Goal: Task Accomplishment & Management: Complete application form

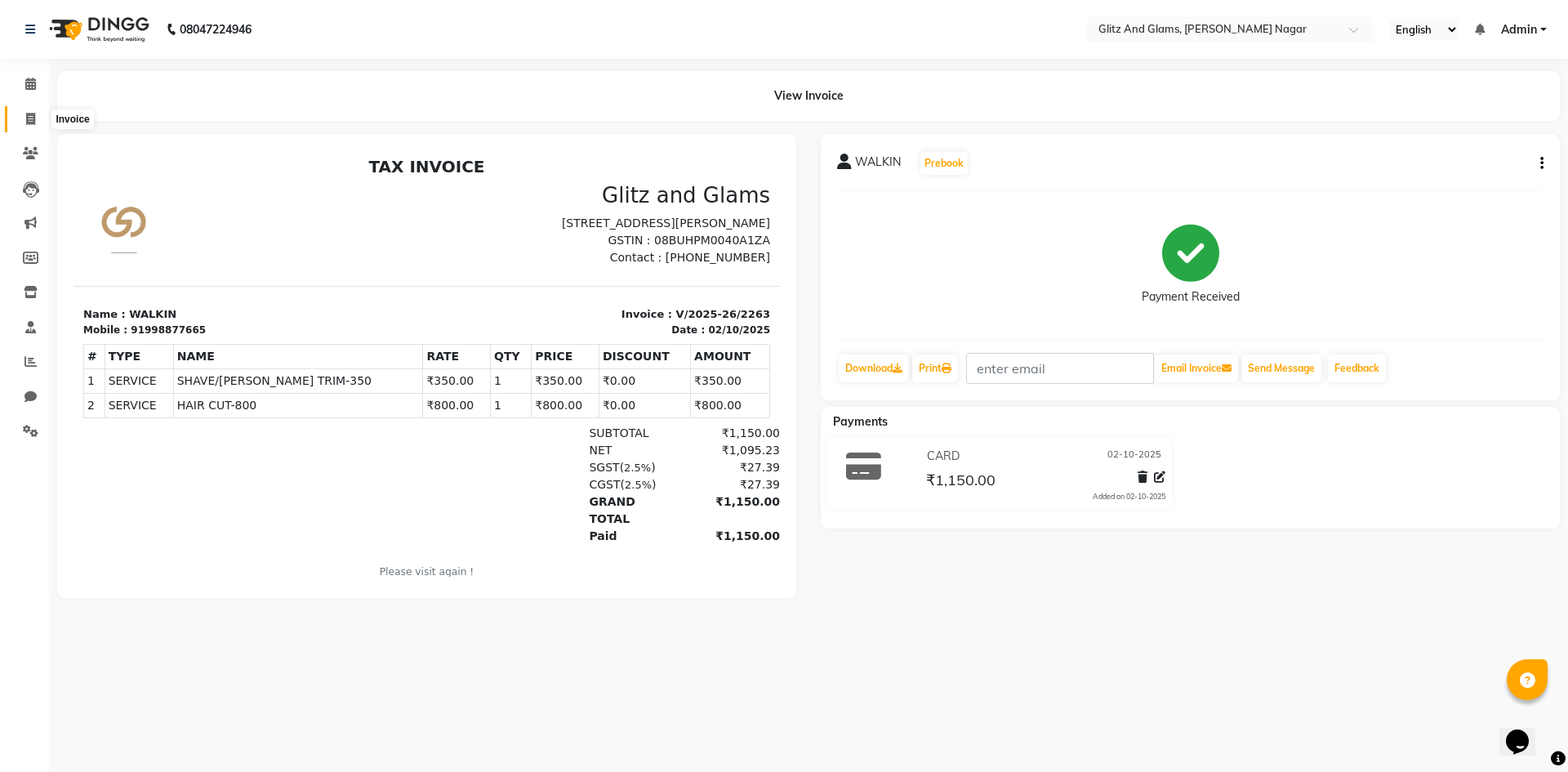
click at [37, 114] on span at bounding box center [31, 119] width 29 height 18
select select "service"
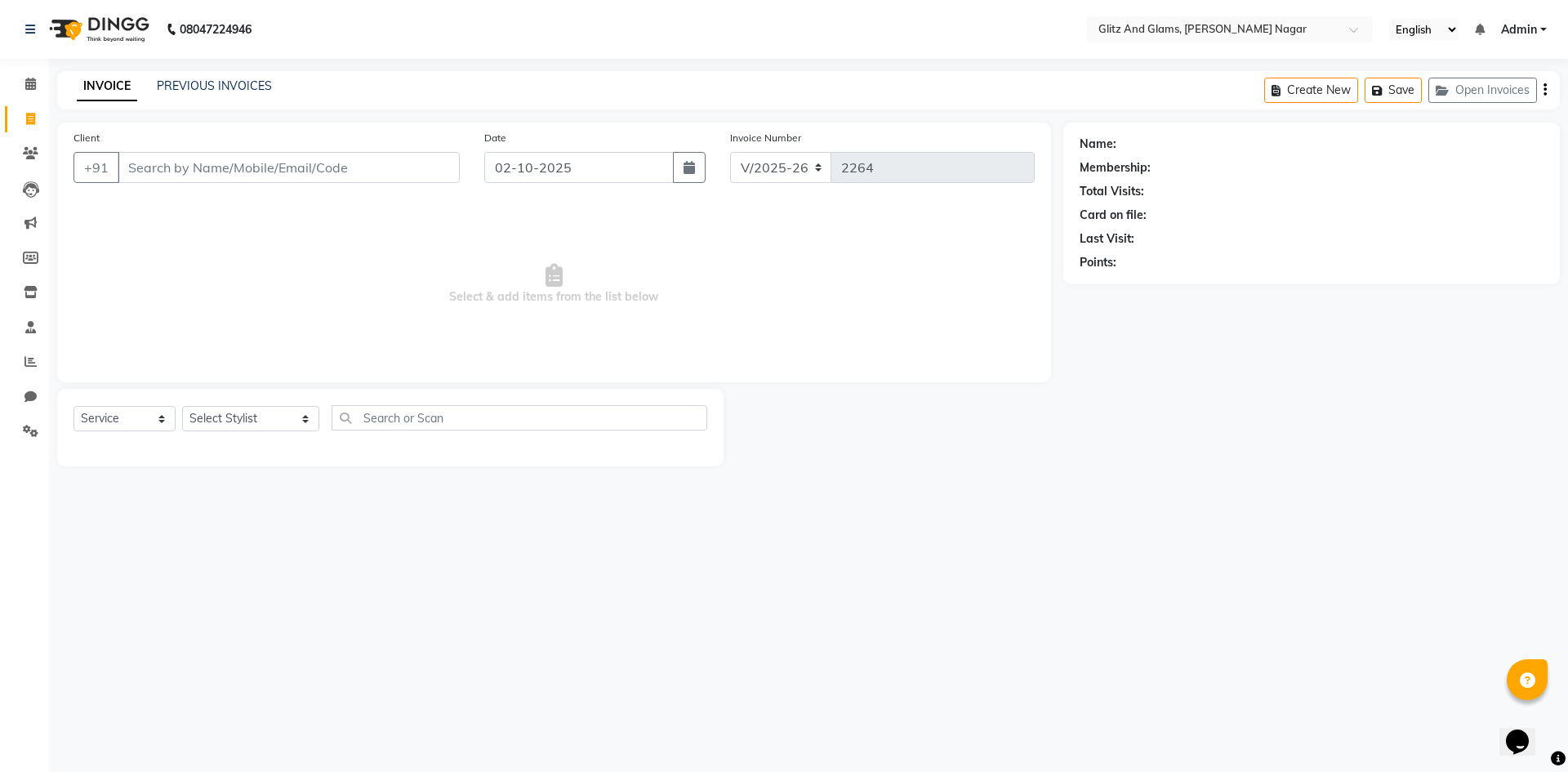
click at [183, 173] on input "Client" at bounding box center [289, 167] width 342 height 31
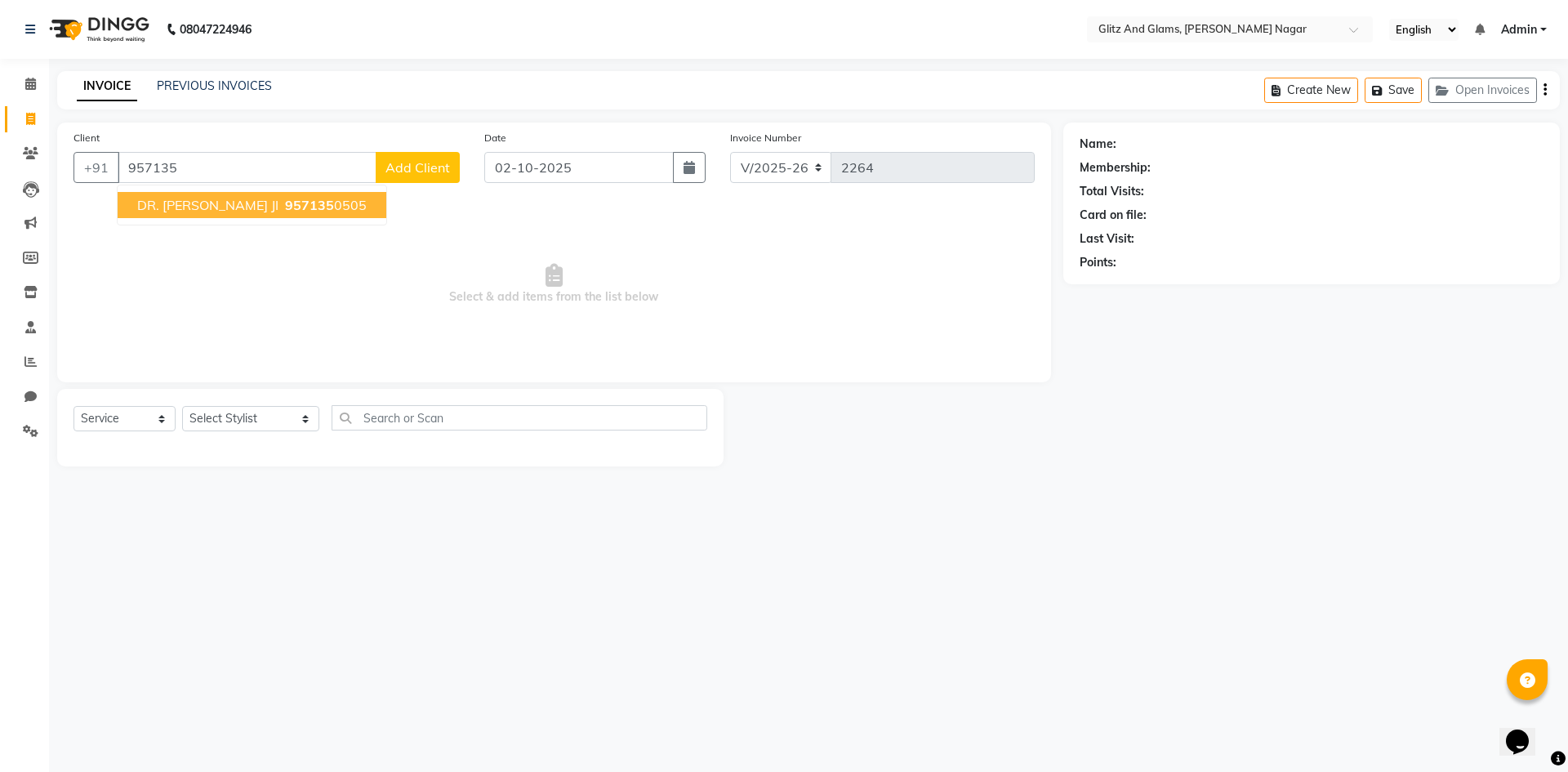
click at [281, 209] on ngb-highlight "957135 0505" at bounding box center [324, 204] width 85 height 16
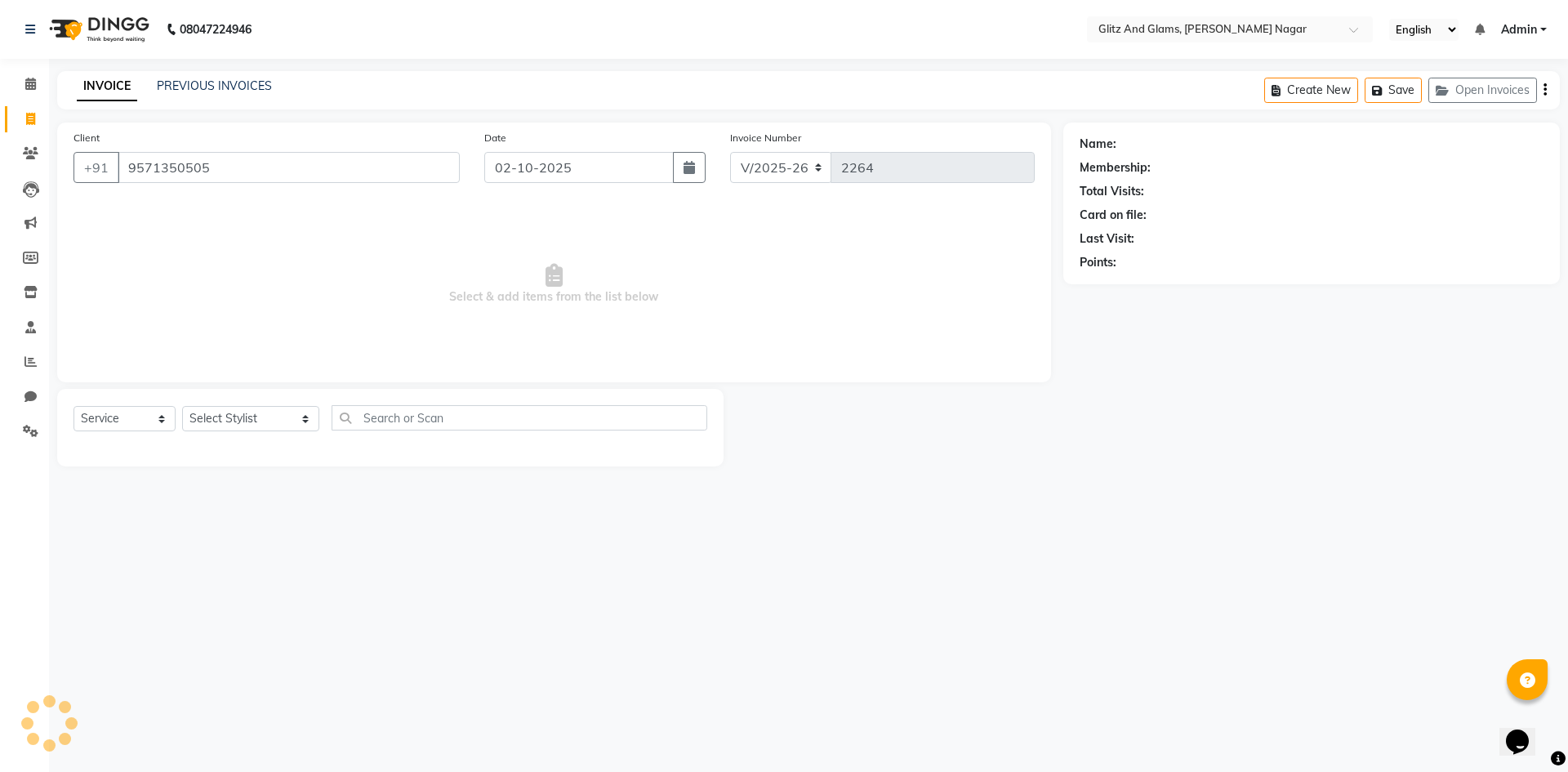
type input "9571350505"
select select "1: Object"
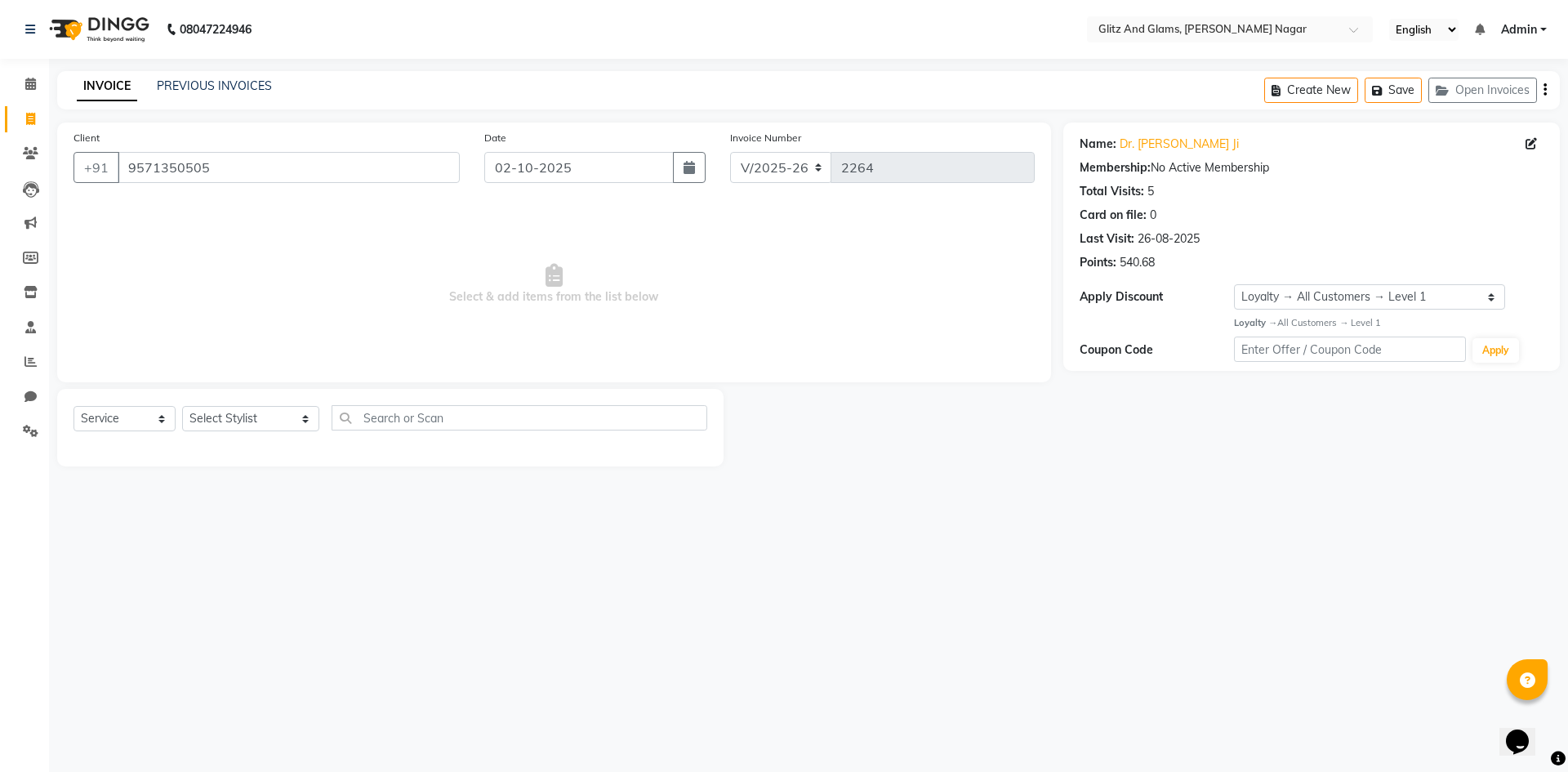
click at [262, 432] on div "Select Service Product Membership Package Voucher Prepaid Gift Card Select Styl…" at bounding box center [390, 425] width 634 height 39
click at [254, 422] on select "Select Stylist [PERSON_NAME] [PERSON_NAME] ANKIT ASHOK ATO [PERSON_NAME] CHETAN…" at bounding box center [251, 419] width 137 height 25
select select "80539"
click at [182, 406] on select "Select Stylist [PERSON_NAME] [PERSON_NAME] ANKIT ASHOK ATO [PERSON_NAME] CHETAN…" at bounding box center [251, 419] width 137 height 25
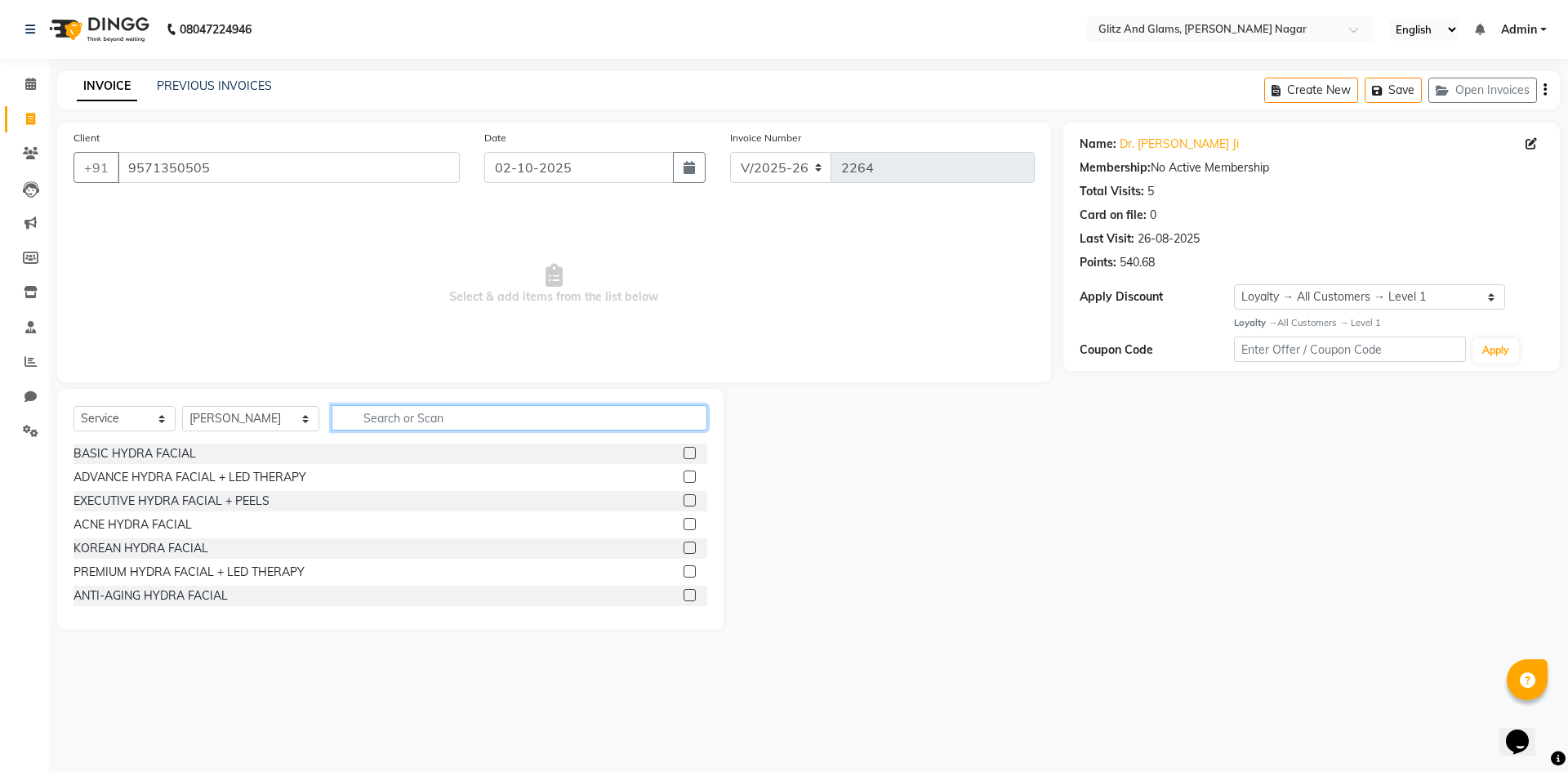
click at [494, 418] on input "text" at bounding box center [519, 418] width 375 height 25
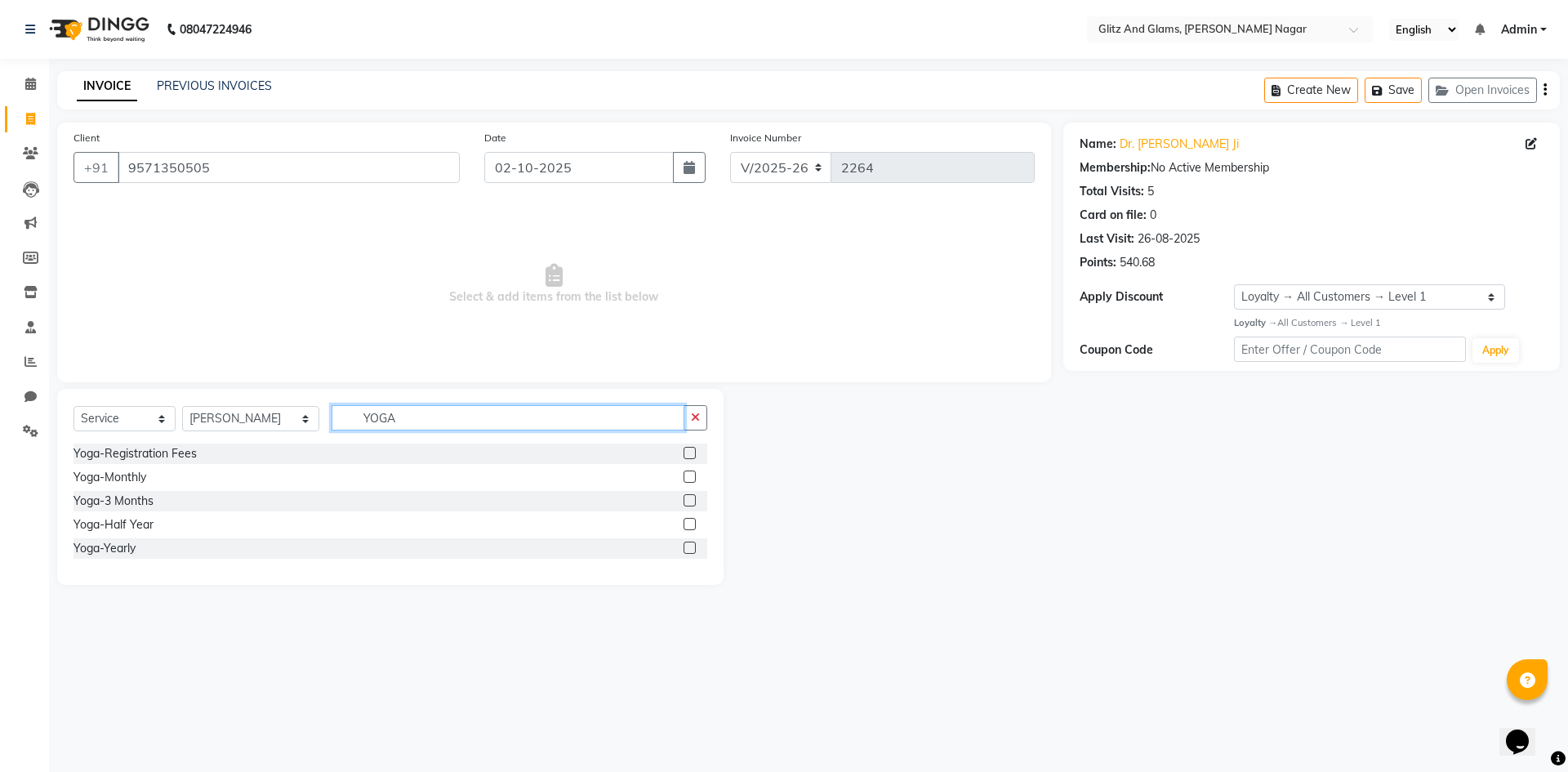
type input "YOGA"
click at [692, 475] on label at bounding box center [690, 476] width 13 height 13
click at [692, 475] on input "checkbox" at bounding box center [689, 477] width 11 height 11
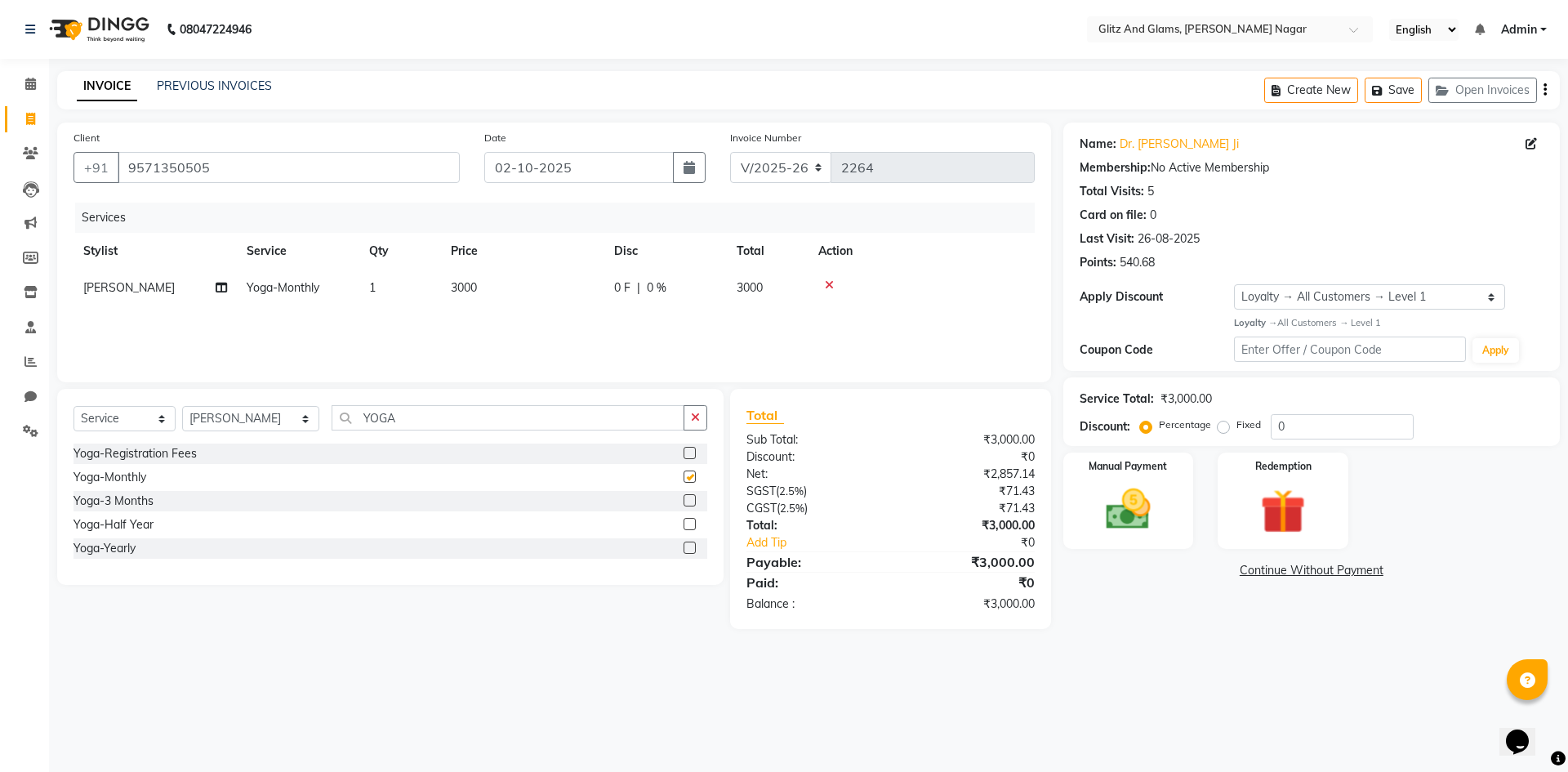
checkbox input "false"
click at [697, 417] on icon "button" at bounding box center [695, 418] width 9 height 12
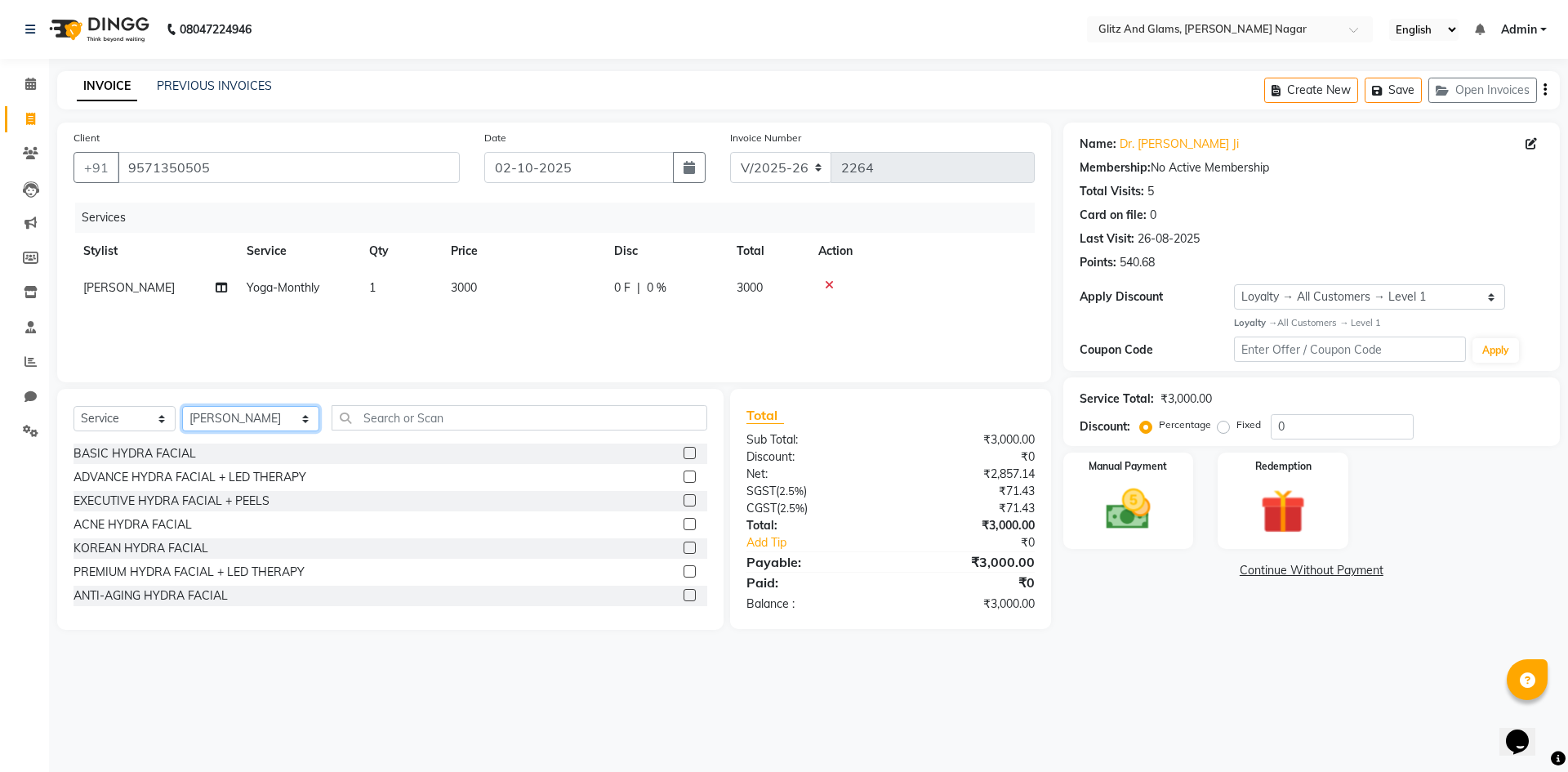
click at [230, 406] on select "Select Stylist [PERSON_NAME] [PERSON_NAME] ANKIT ASHOK ATO [PERSON_NAME] CHETAN…" at bounding box center [251, 419] width 137 height 25
select select "85940"
click at [182, 406] on select "Select Stylist [PERSON_NAME] [PERSON_NAME] ANKIT ASHOK ATO [PERSON_NAME] CHETAN…" at bounding box center [251, 419] width 137 height 25
click at [422, 426] on input "text" at bounding box center [519, 418] width 375 height 25
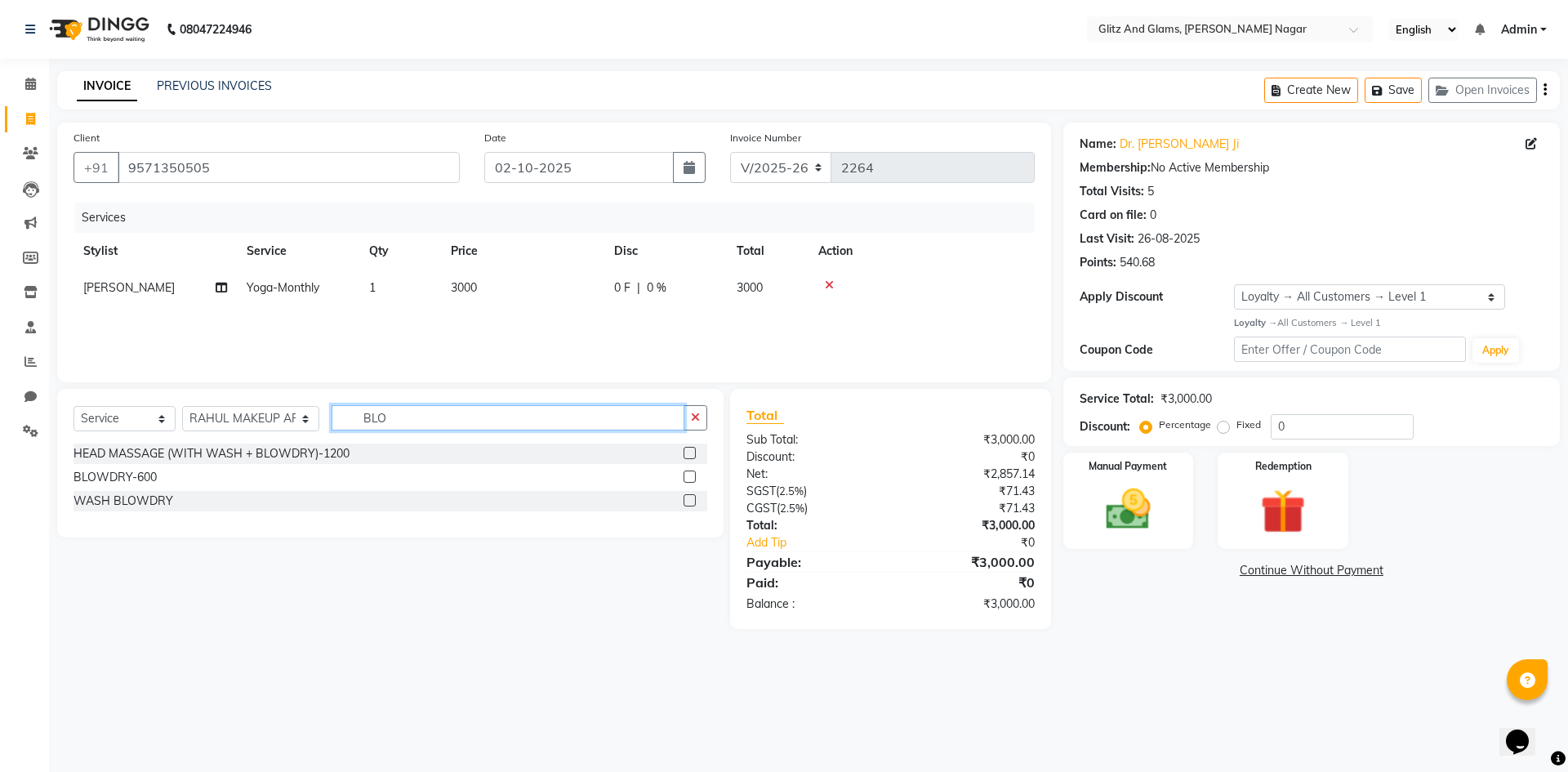
type input "BLO"
click at [692, 477] on label at bounding box center [690, 476] width 13 height 13
click at [692, 477] on input "checkbox" at bounding box center [689, 477] width 11 height 11
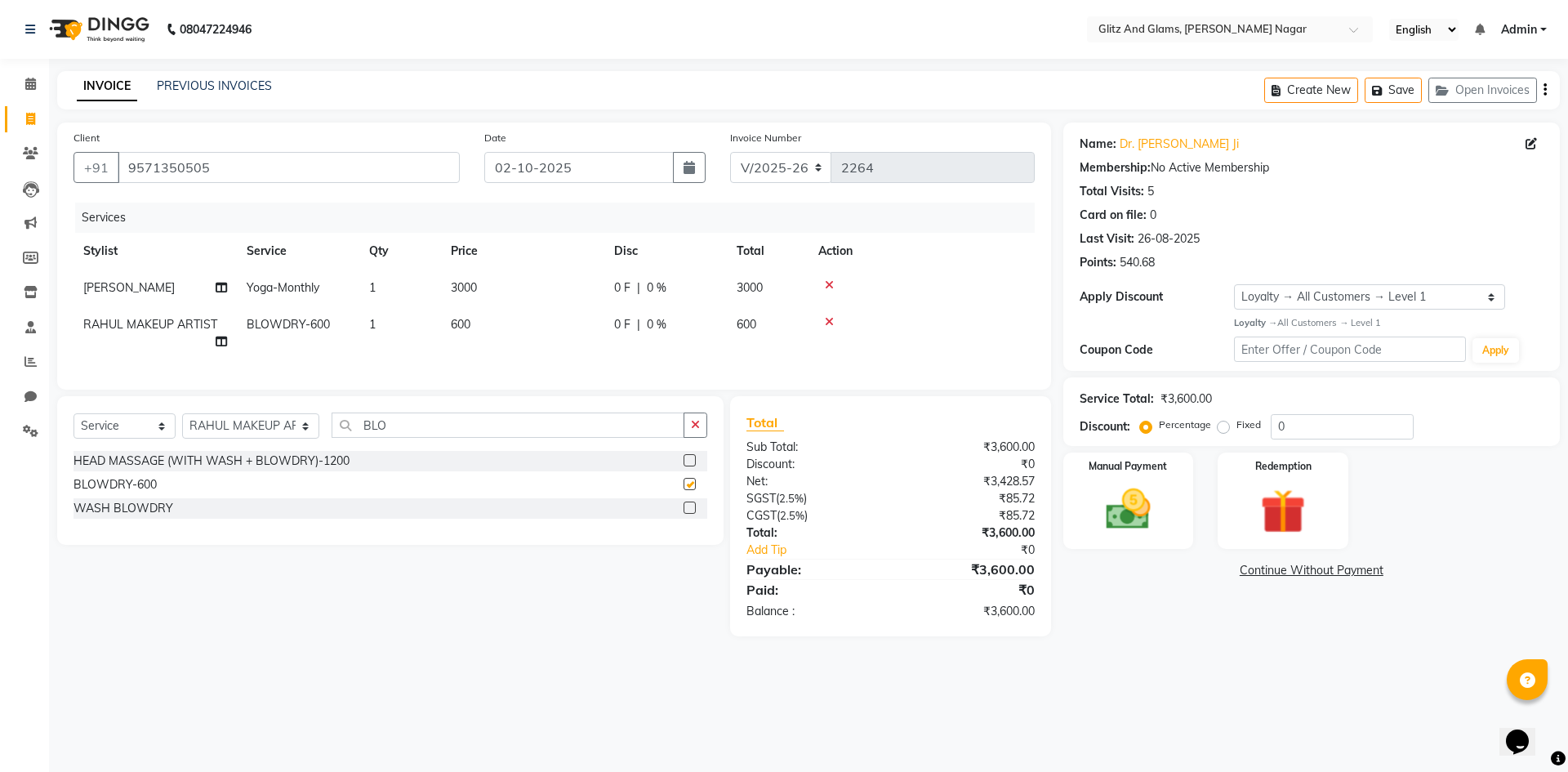
checkbox input "false"
click at [541, 301] on td "3000" at bounding box center [522, 288] width 163 height 37
select select "80539"
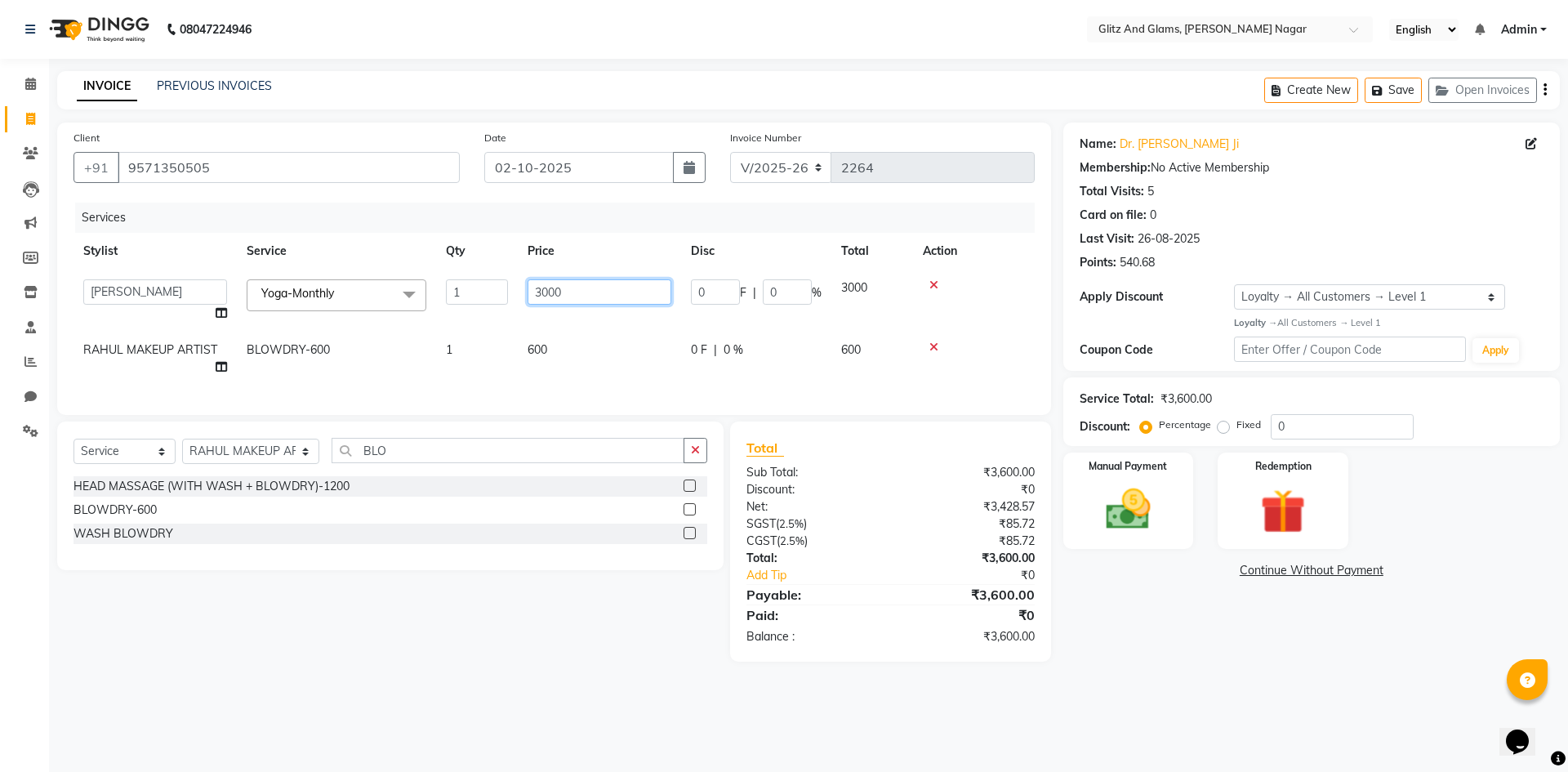
click at [538, 296] on input "3000" at bounding box center [599, 292] width 144 height 25
type input "4000"
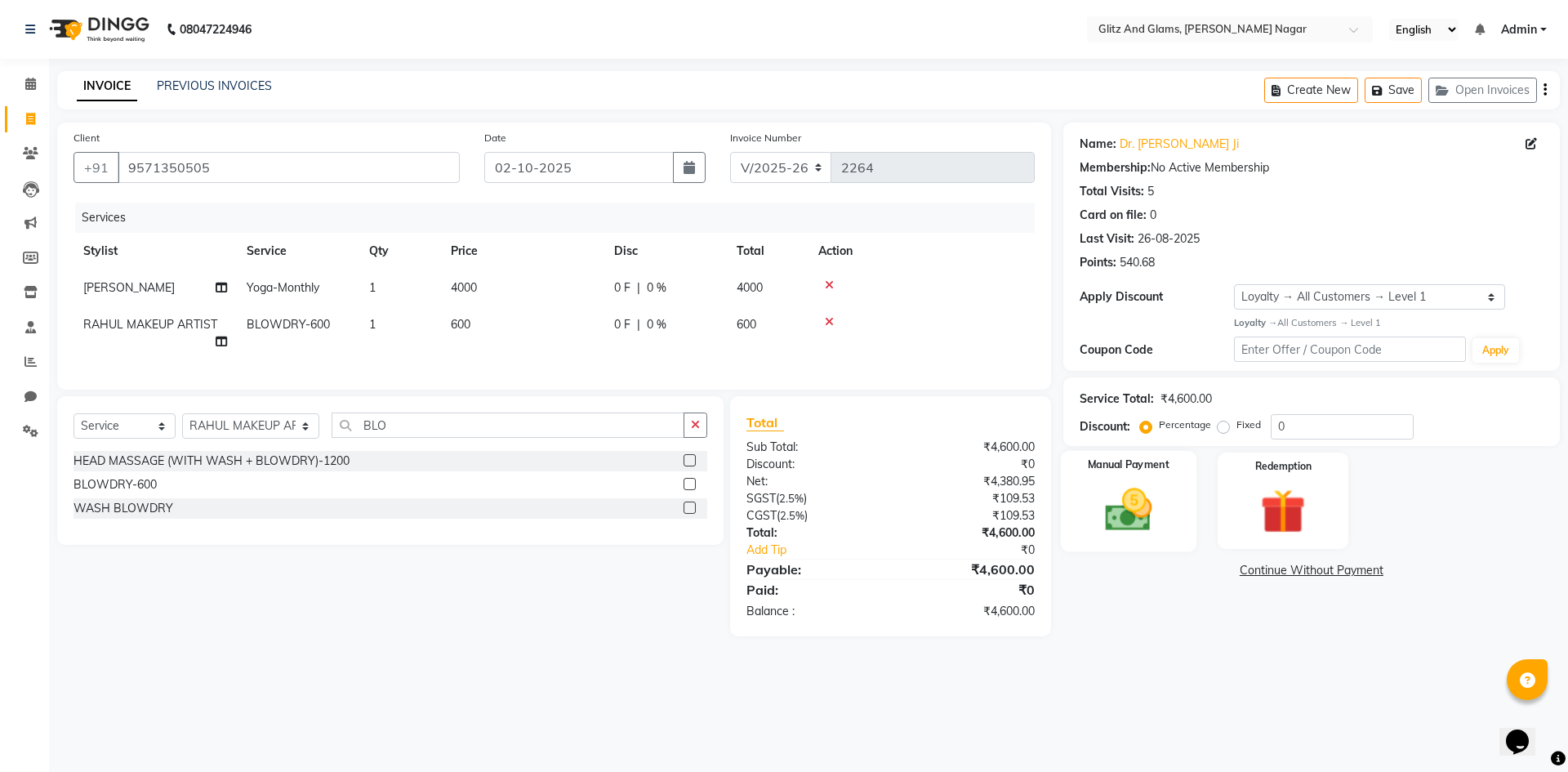
click at [1125, 515] on img at bounding box center [1128, 510] width 76 height 54
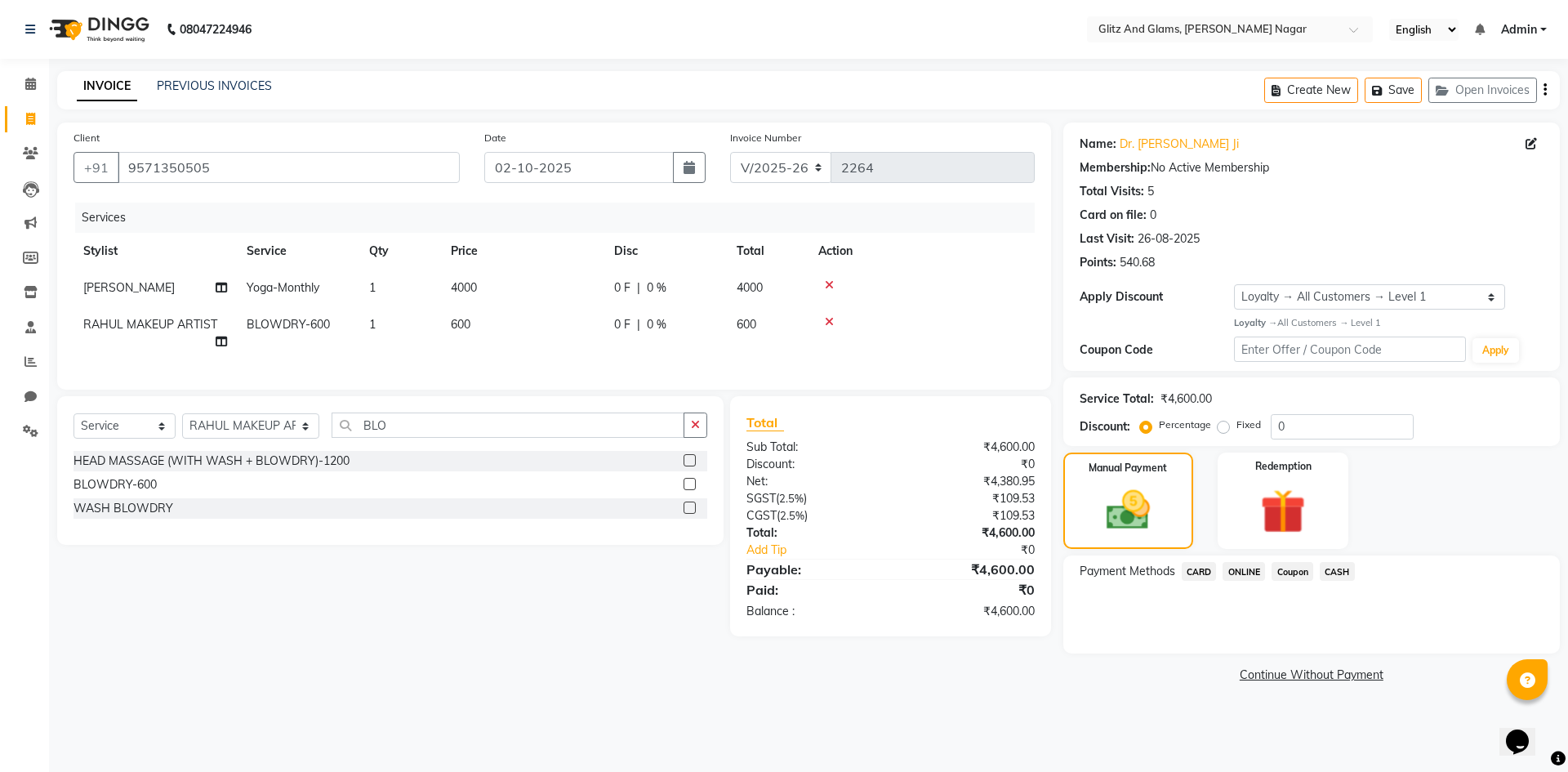
click at [1350, 569] on span "CASH" at bounding box center [1337, 571] width 35 height 18
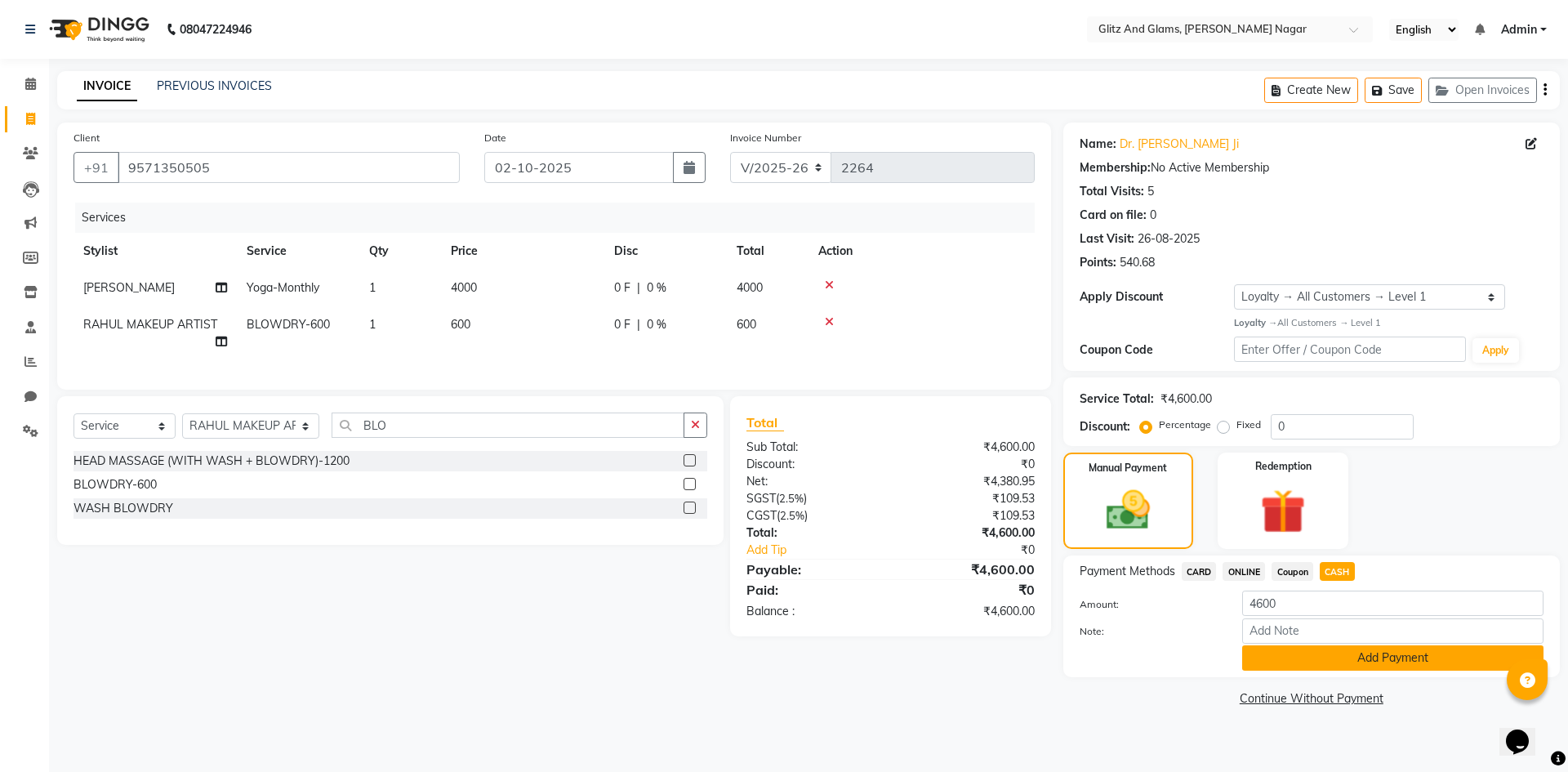
click at [1299, 668] on button "Add Payment" at bounding box center [1393, 658] width 302 height 25
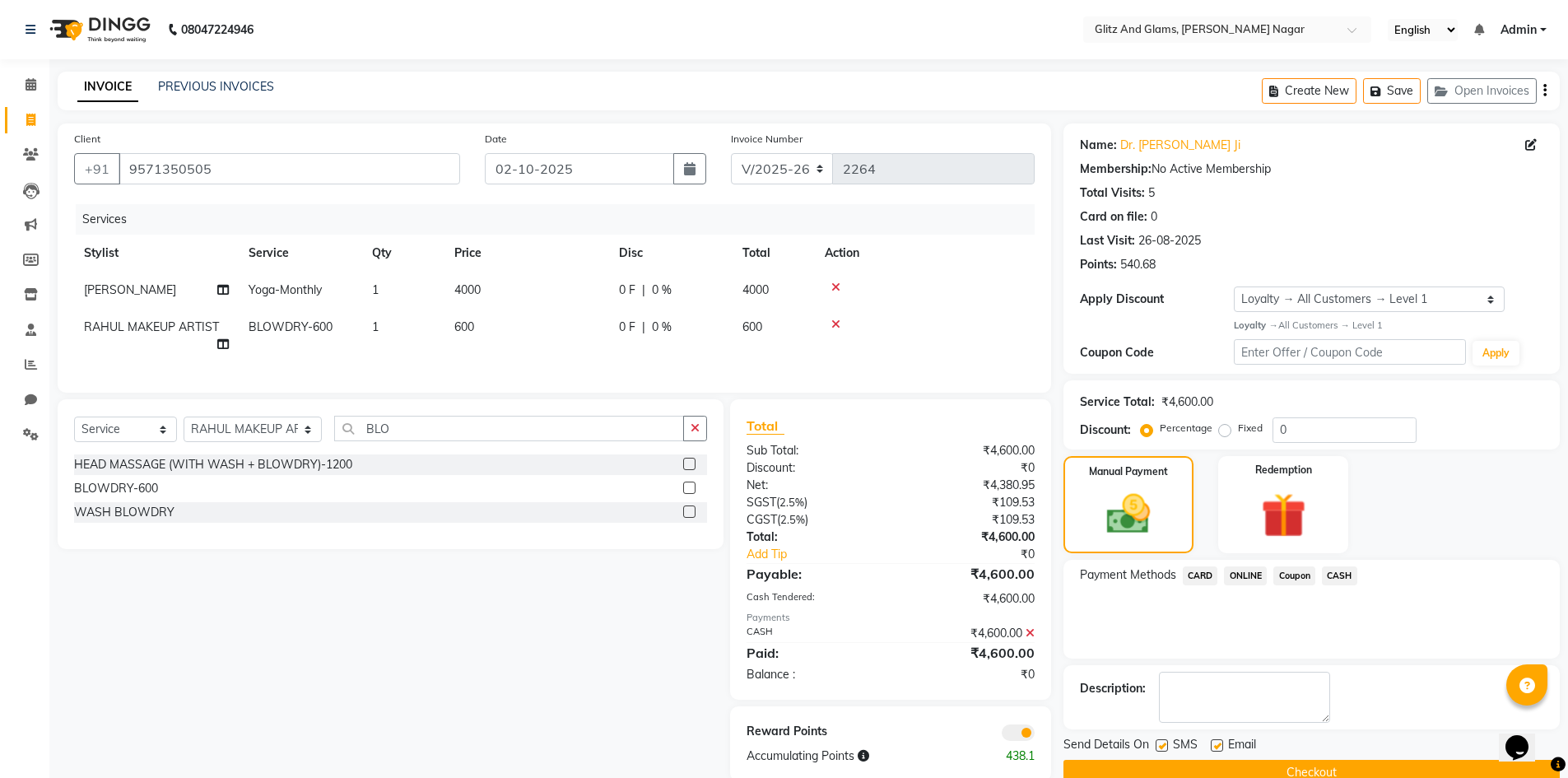
scroll to position [40, 0]
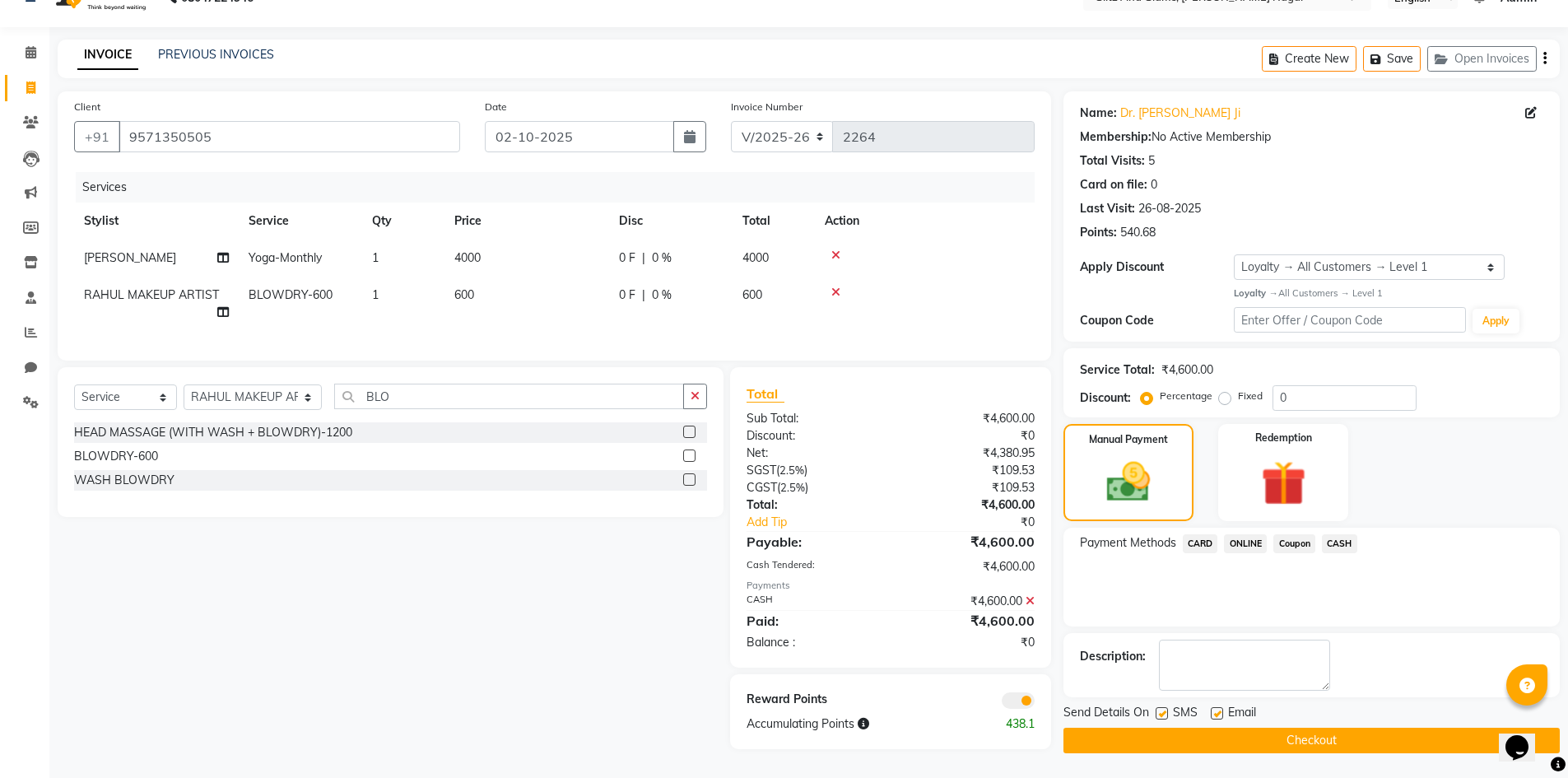
click at [1324, 733] on button "Checkout" at bounding box center [1312, 740] width 496 height 25
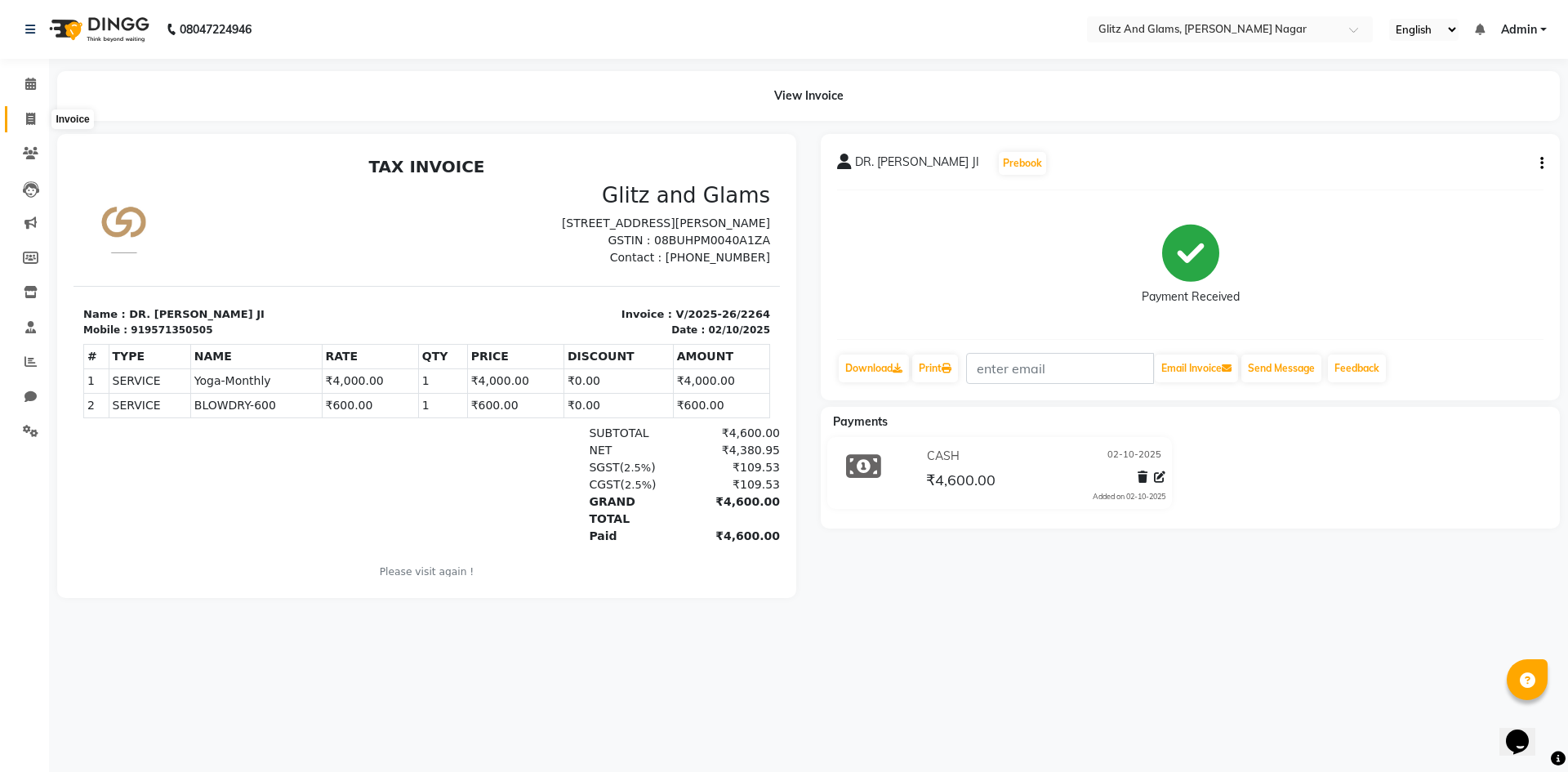
click at [31, 123] on icon at bounding box center [30, 119] width 9 height 13
select select "service"
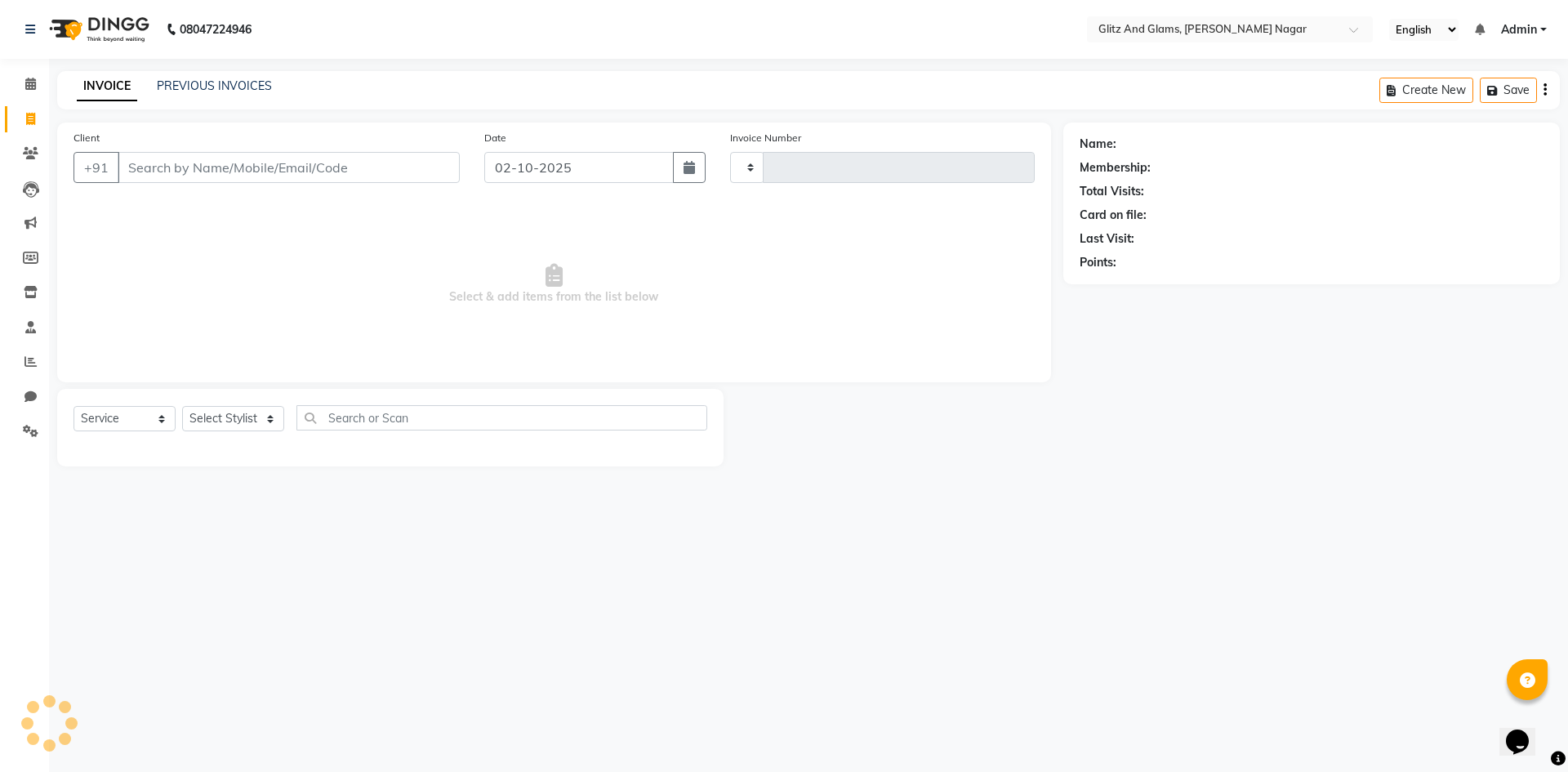
type input "2265"
select select "8316"
click at [228, 166] on input "Client" at bounding box center [289, 167] width 342 height 31
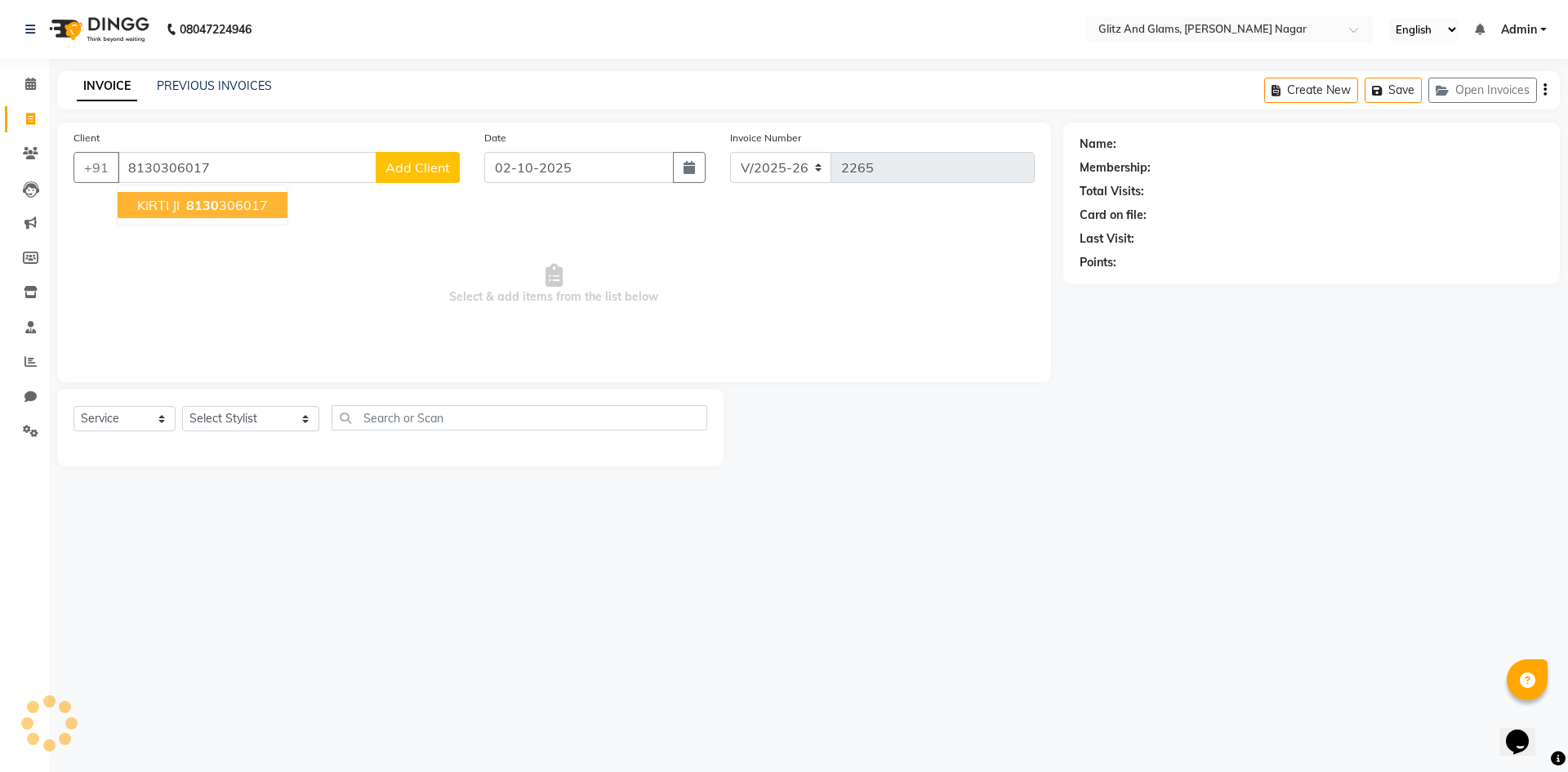
type input "8130306017"
click at [254, 198] on ngb-highlight "8130 306017" at bounding box center [225, 204] width 85 height 16
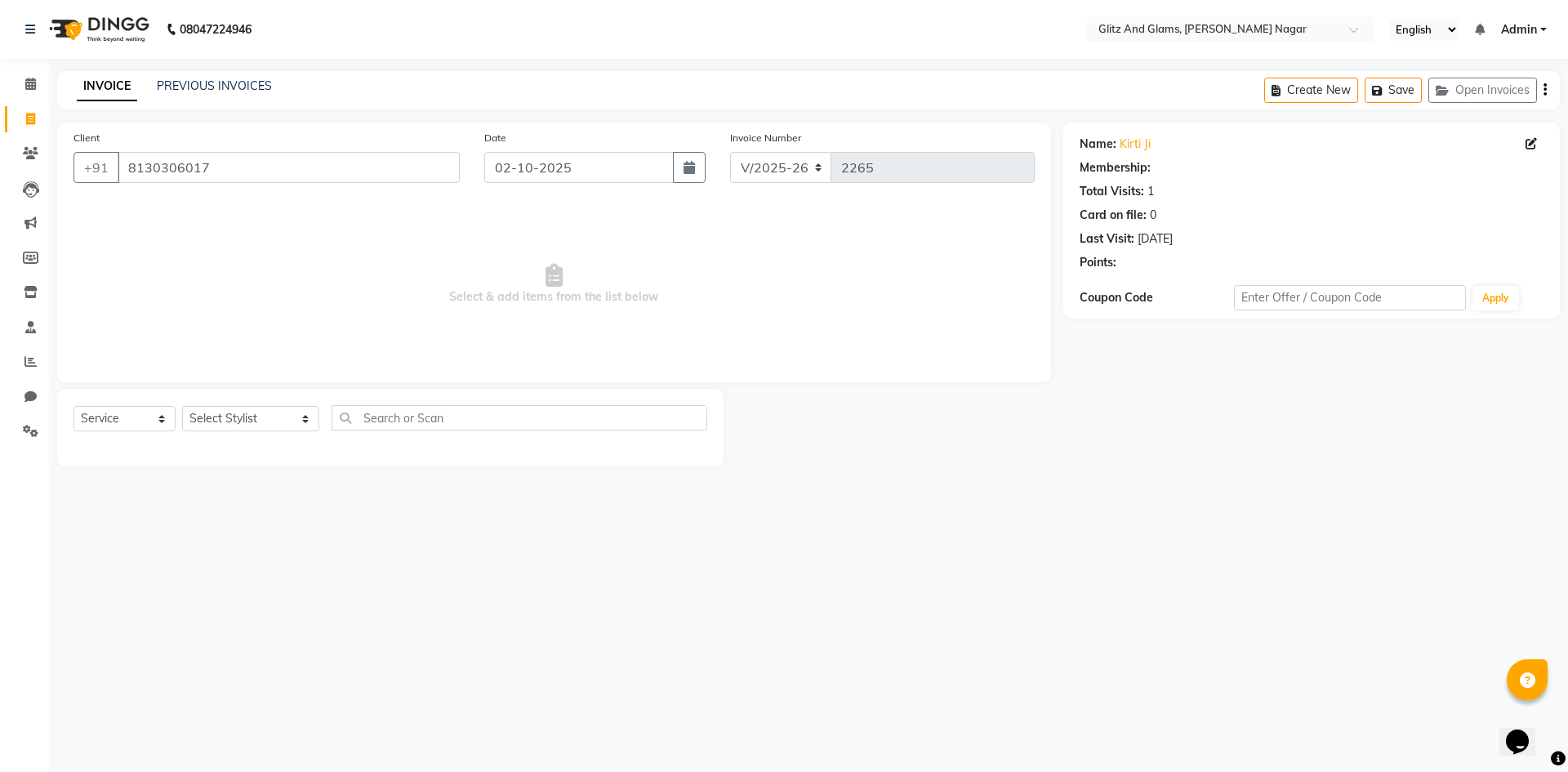
select select "1: Object"
click at [251, 419] on select "Select Stylist [PERSON_NAME] [PERSON_NAME] ANKIT ASHOK ATO [PERSON_NAME] CHETAN…" at bounding box center [251, 419] width 137 height 25
select select "80527"
click at [182, 406] on select "Select Stylist [PERSON_NAME] [PERSON_NAME] ANKIT ASHOK ATO [PERSON_NAME] CHETAN…" at bounding box center [251, 419] width 137 height 25
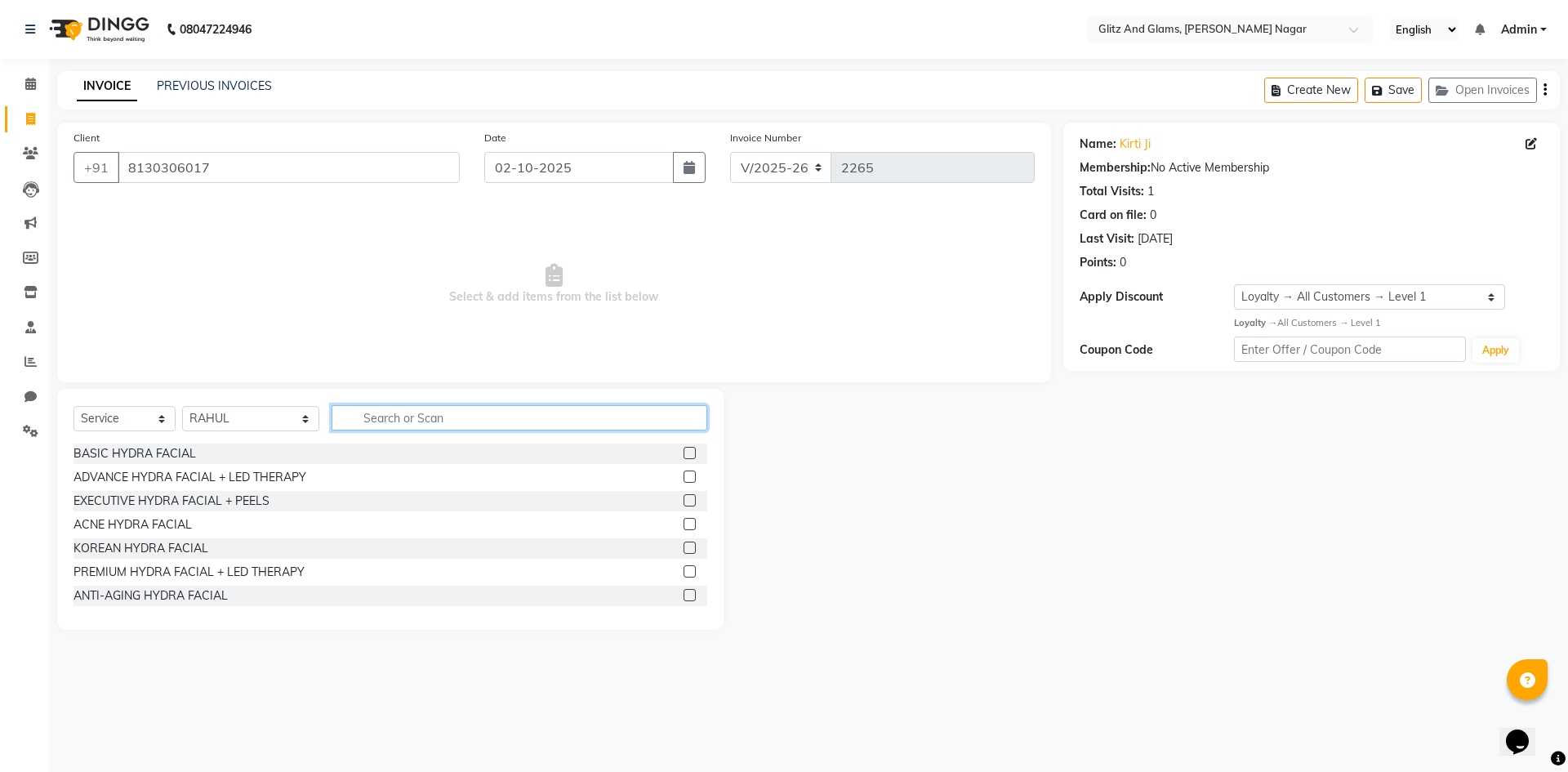
click at [458, 416] on input "text" at bounding box center [519, 418] width 375 height 25
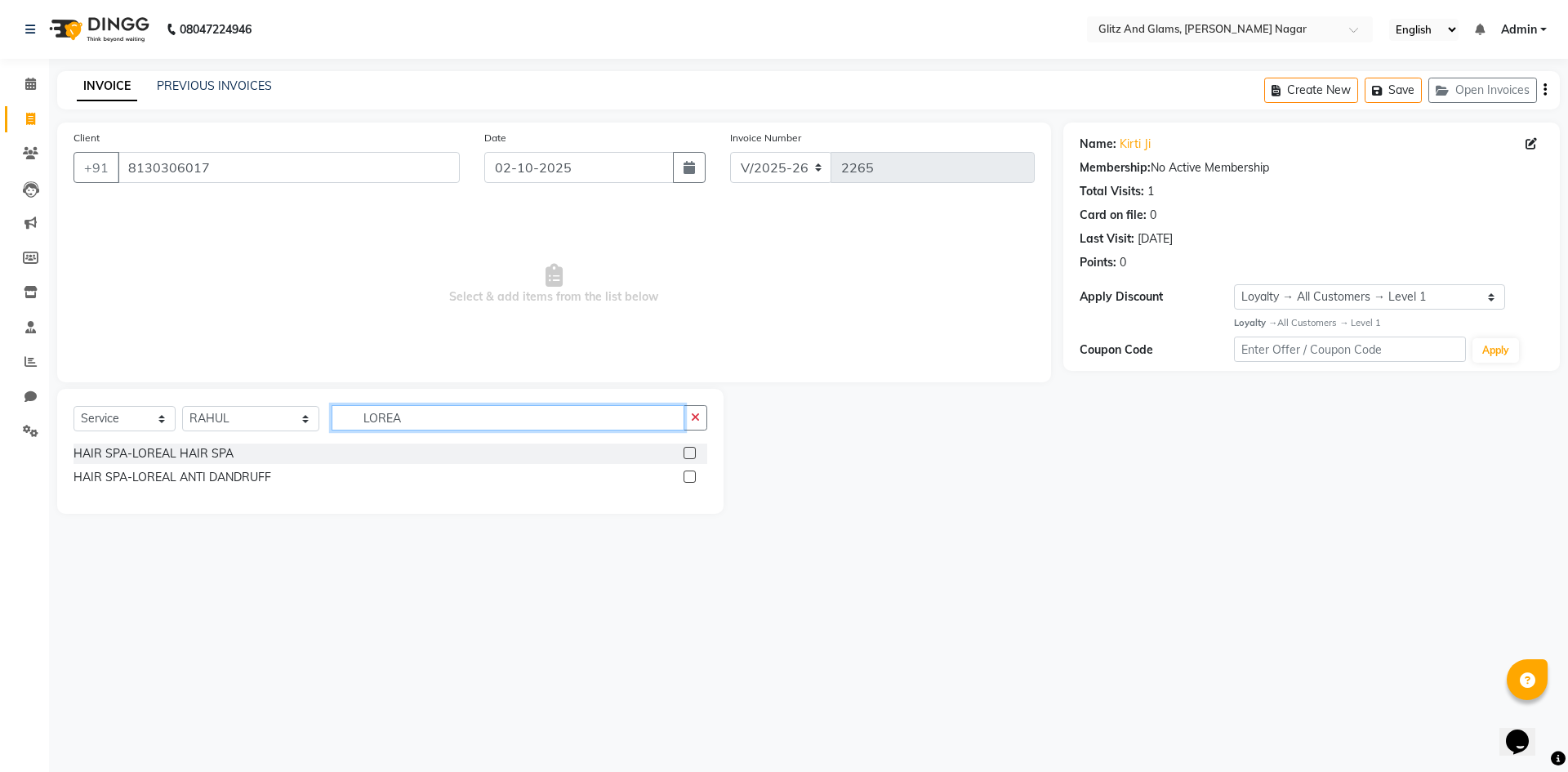
type input "LOREA"
click at [693, 454] on label at bounding box center [690, 453] width 13 height 13
click at [693, 454] on input "checkbox" at bounding box center [689, 454] width 11 height 11
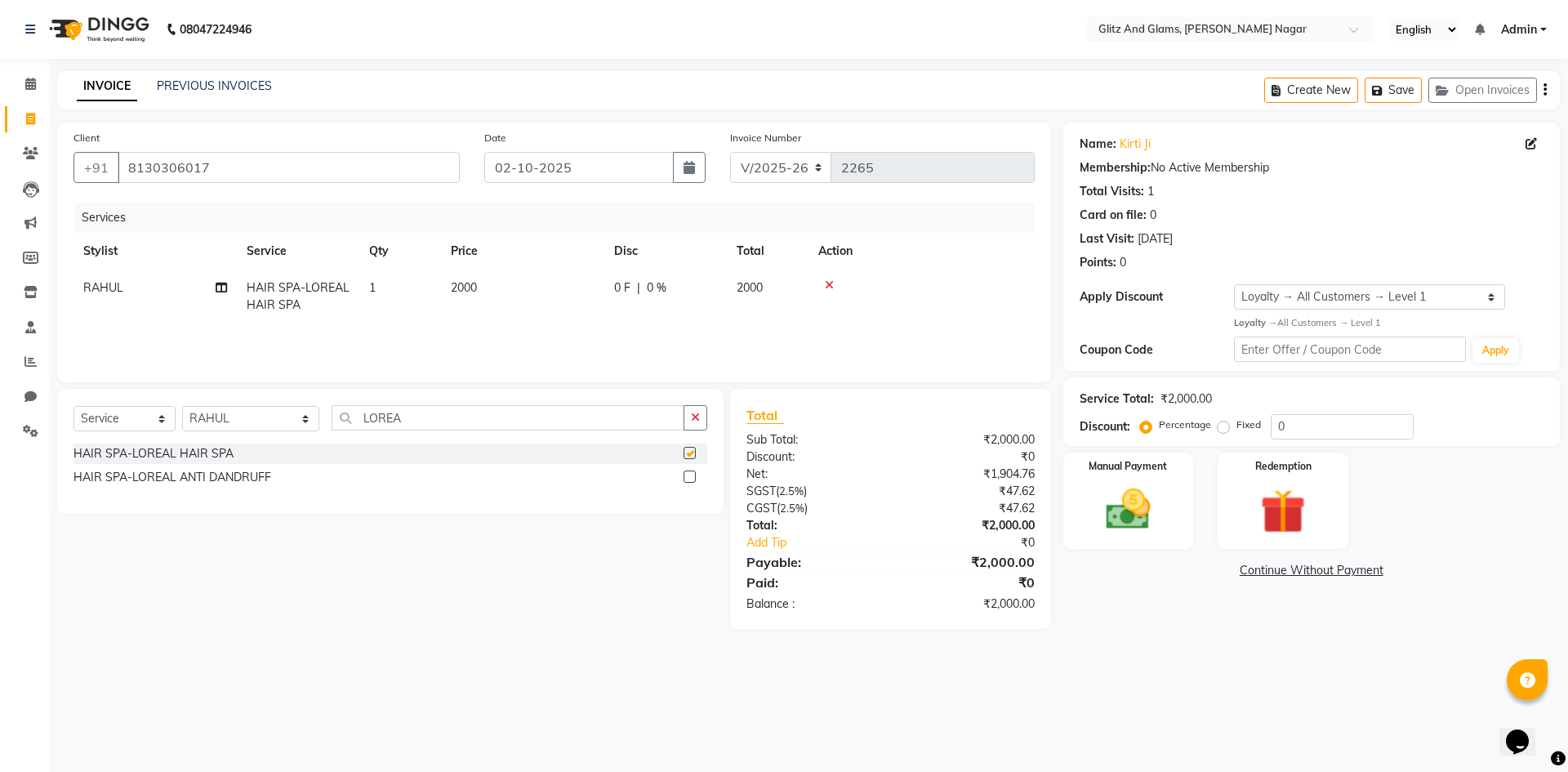
checkbox input "false"
click at [1117, 497] on img at bounding box center [1128, 510] width 76 height 54
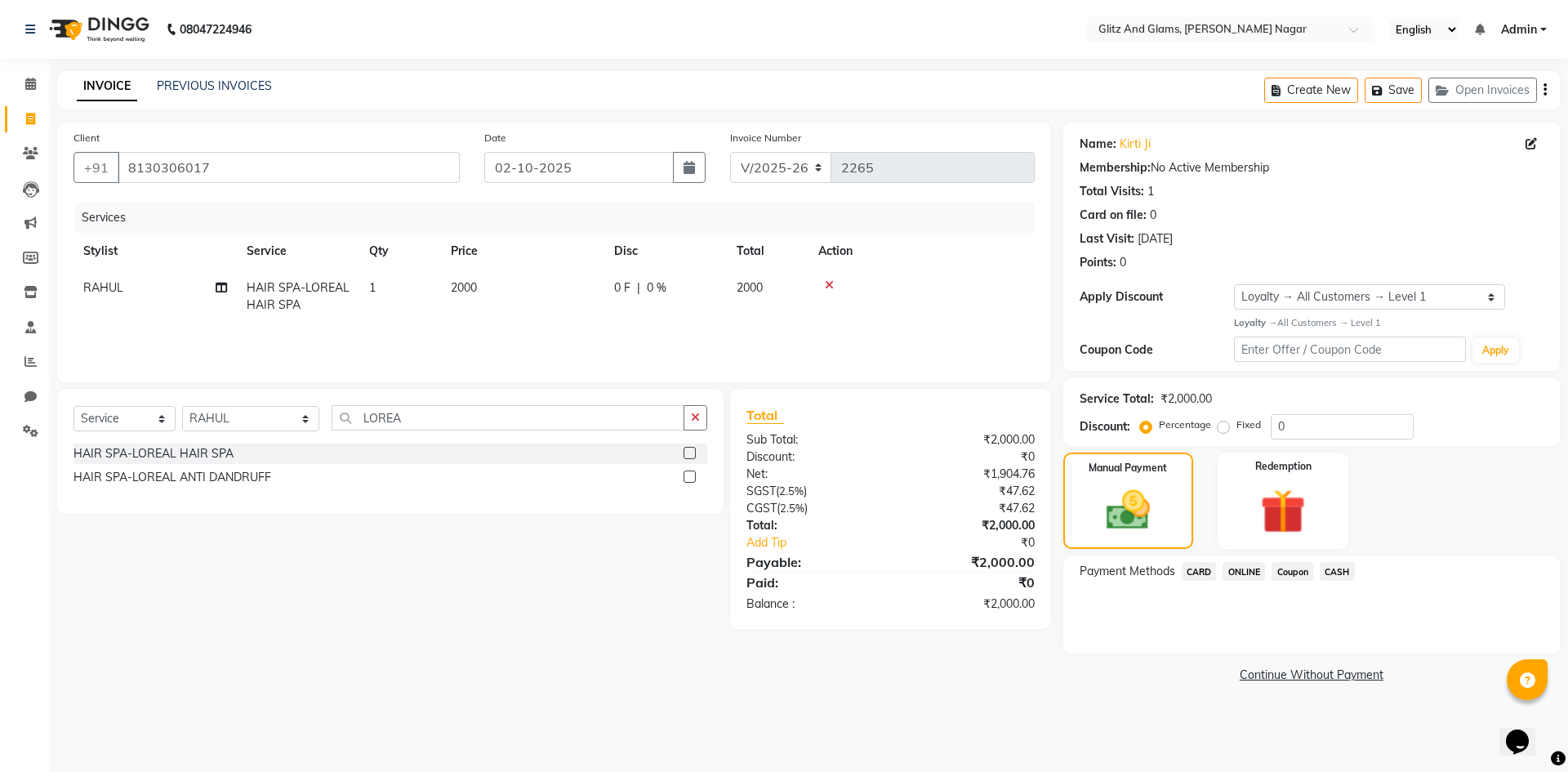
click at [512, 307] on td "2000" at bounding box center [522, 297] width 163 height 54
select select "80527"
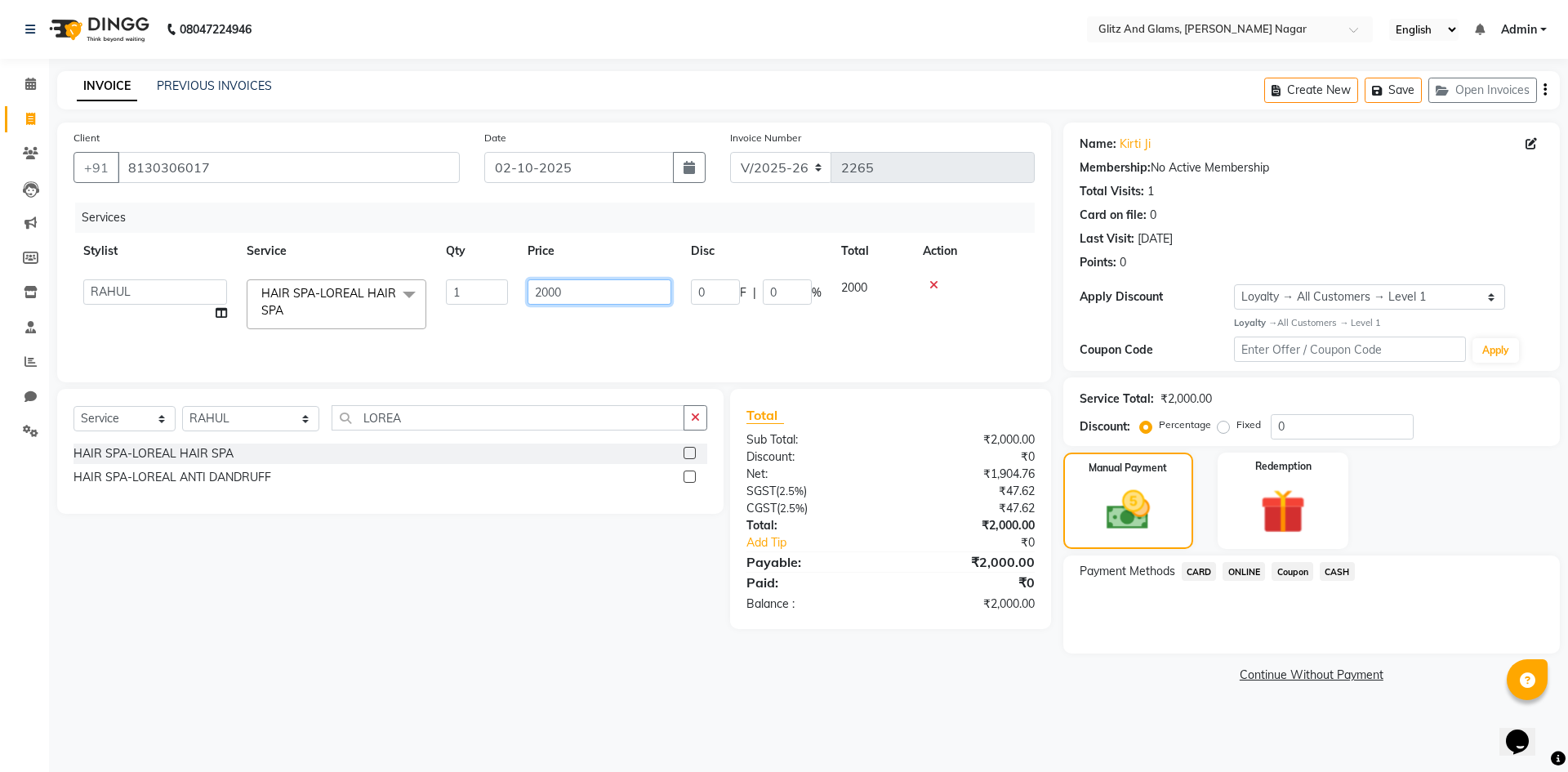
click at [530, 290] on input "2000" at bounding box center [599, 292] width 144 height 25
type input "1500"
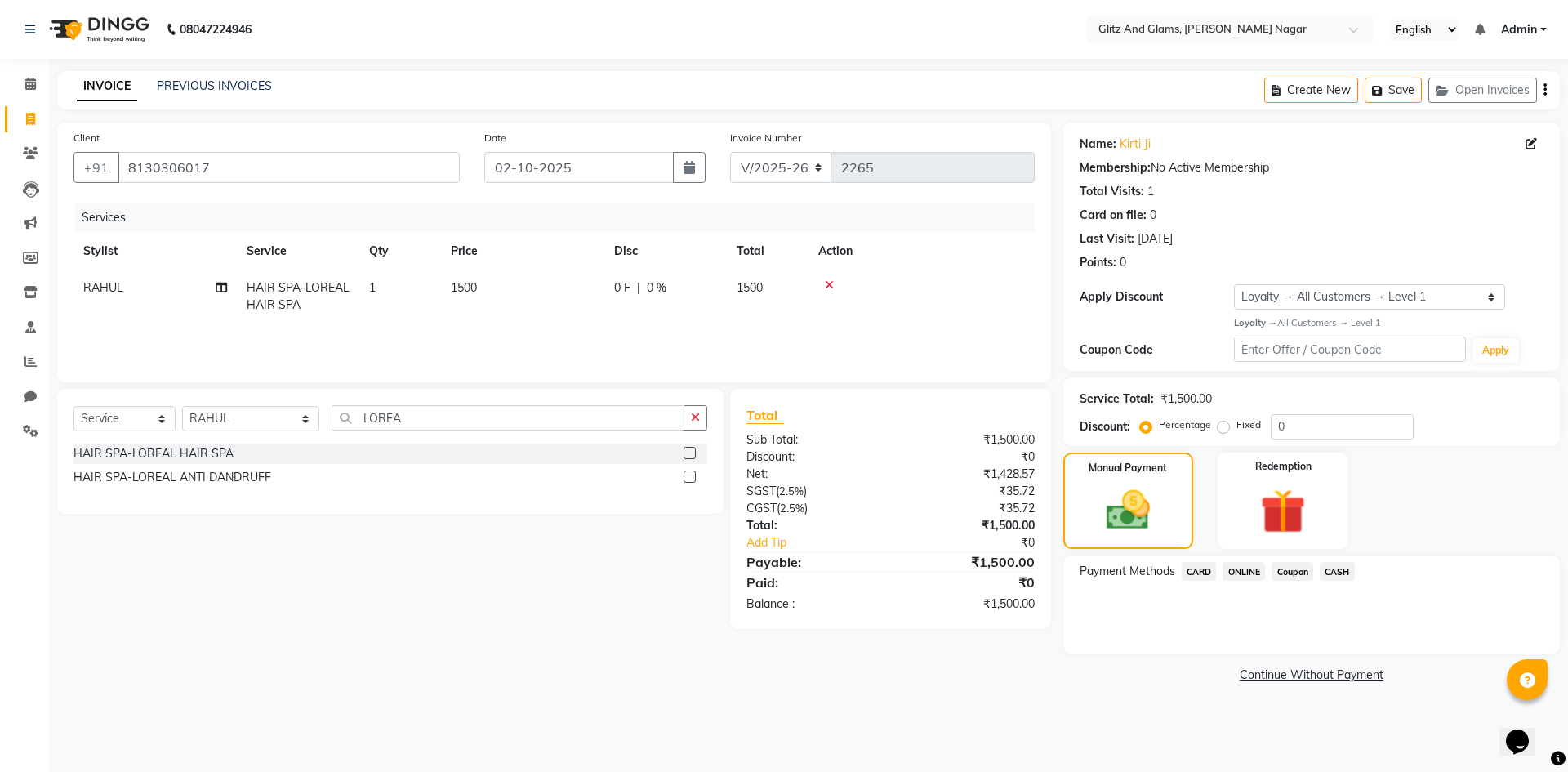
click at [1248, 574] on span "ONLINE" at bounding box center [1244, 571] width 43 height 18
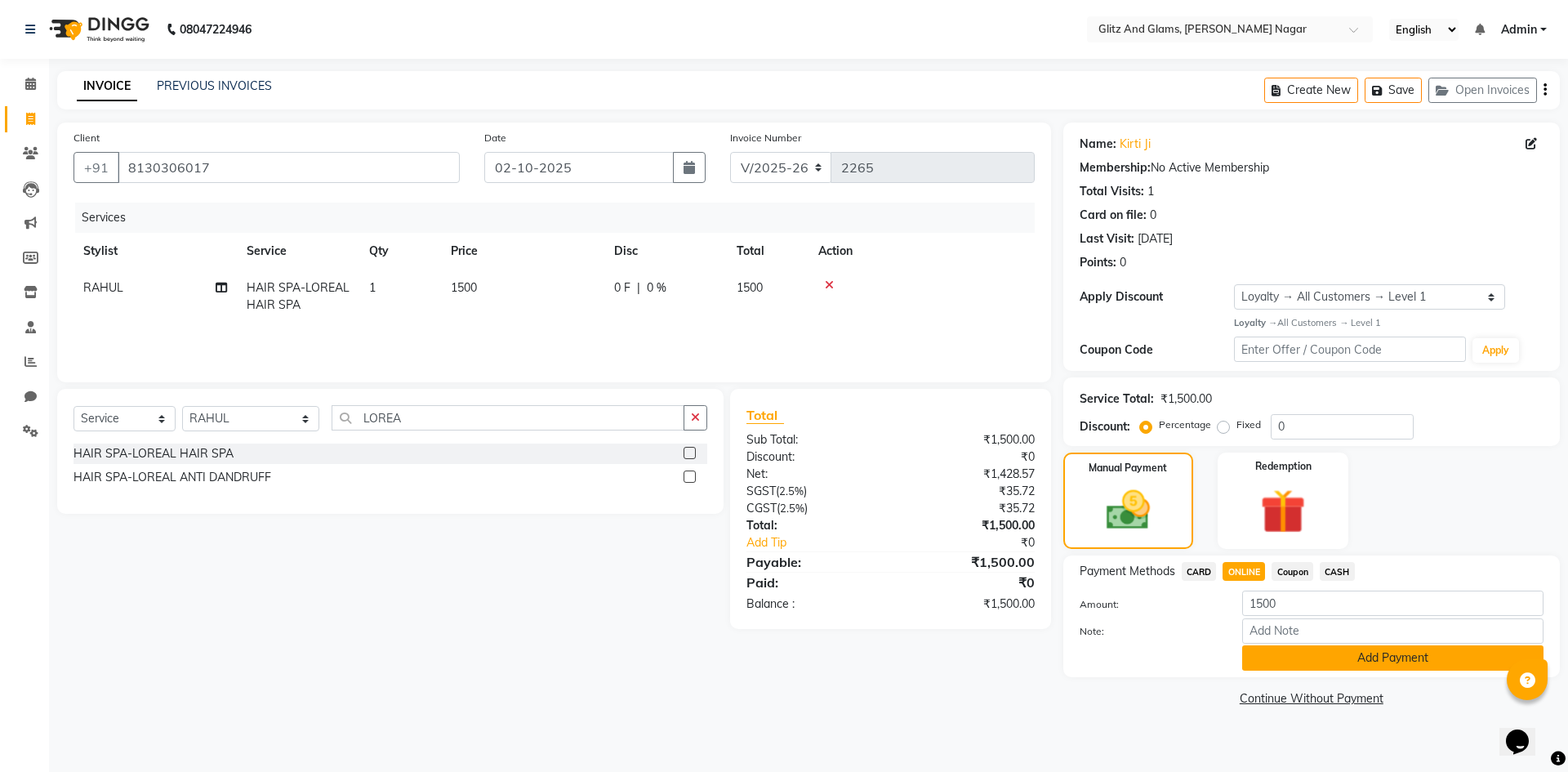
click at [1272, 655] on button "Add Payment" at bounding box center [1393, 658] width 302 height 25
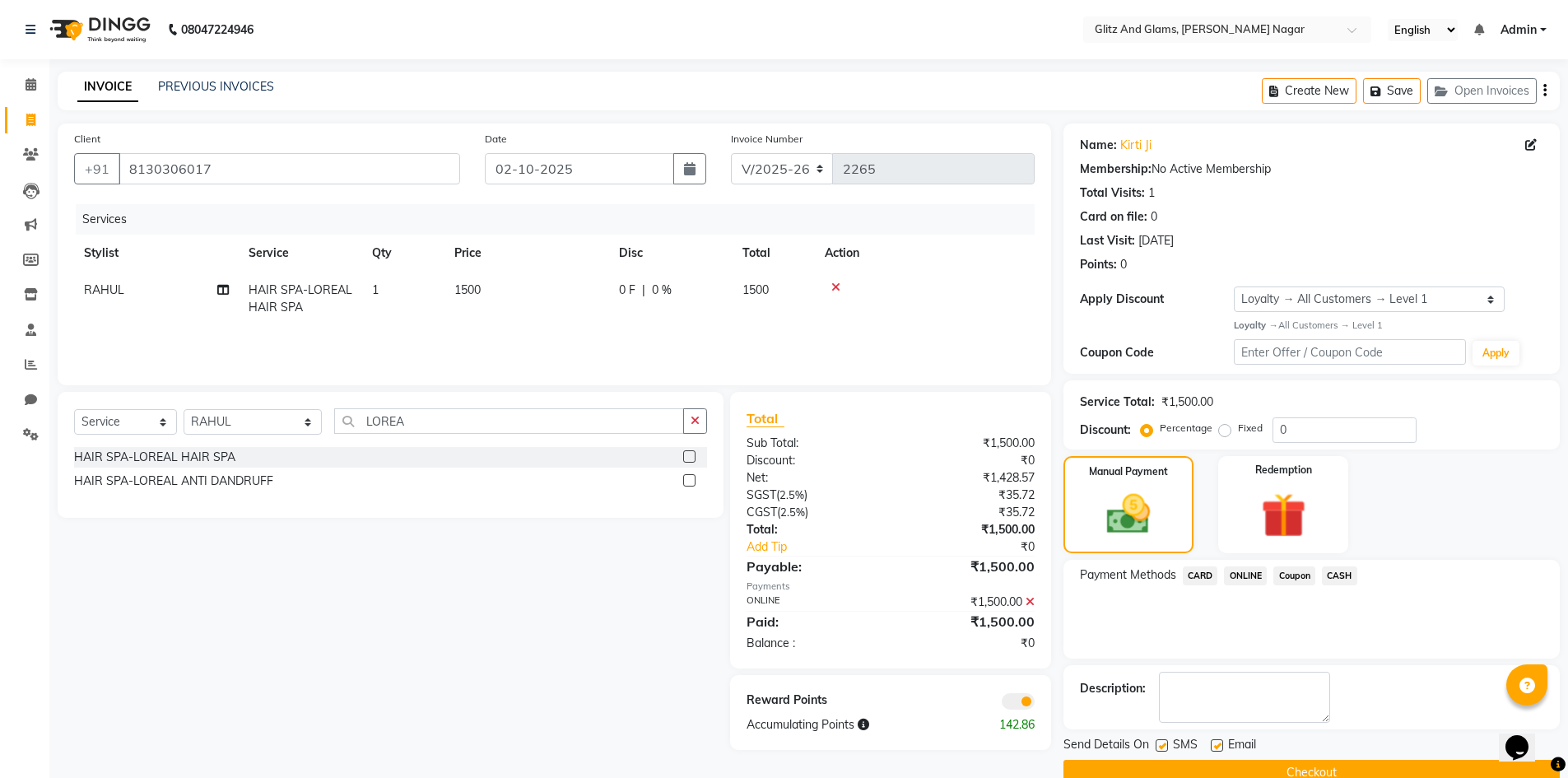
scroll to position [32, 0]
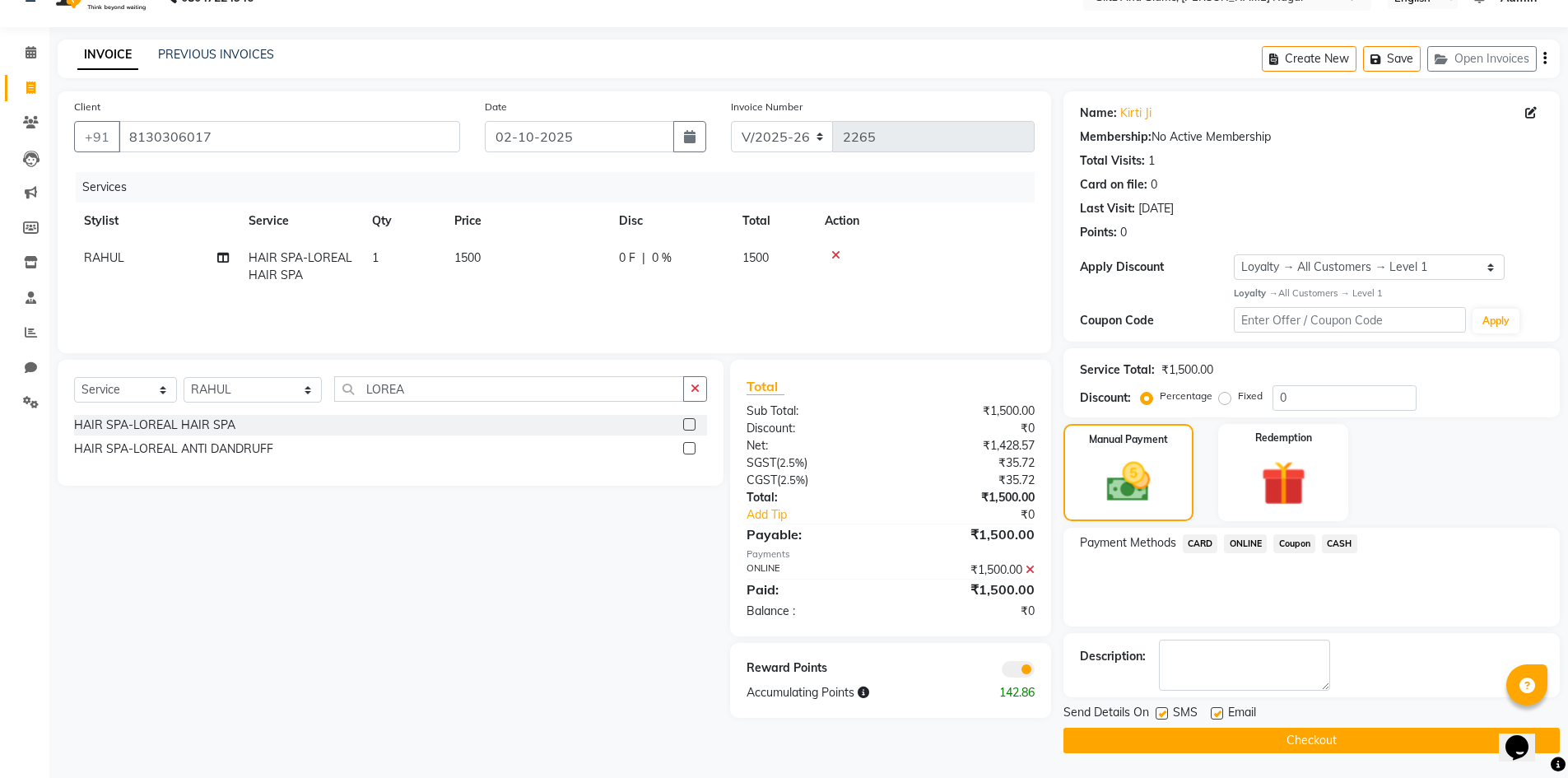
click at [1272, 743] on button "Checkout" at bounding box center [1312, 740] width 496 height 25
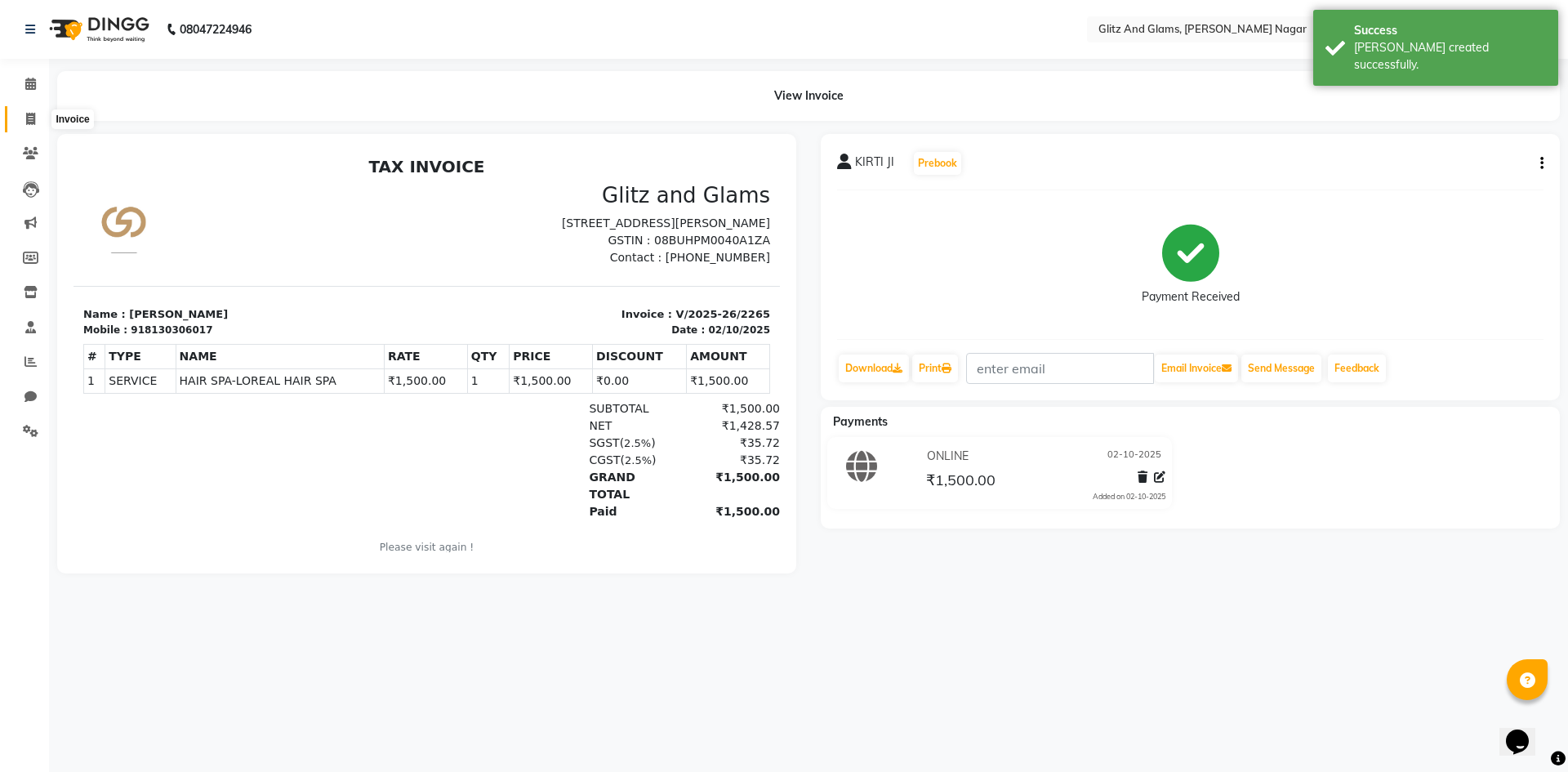
click at [20, 120] on span at bounding box center [31, 119] width 29 height 18
select select "service"
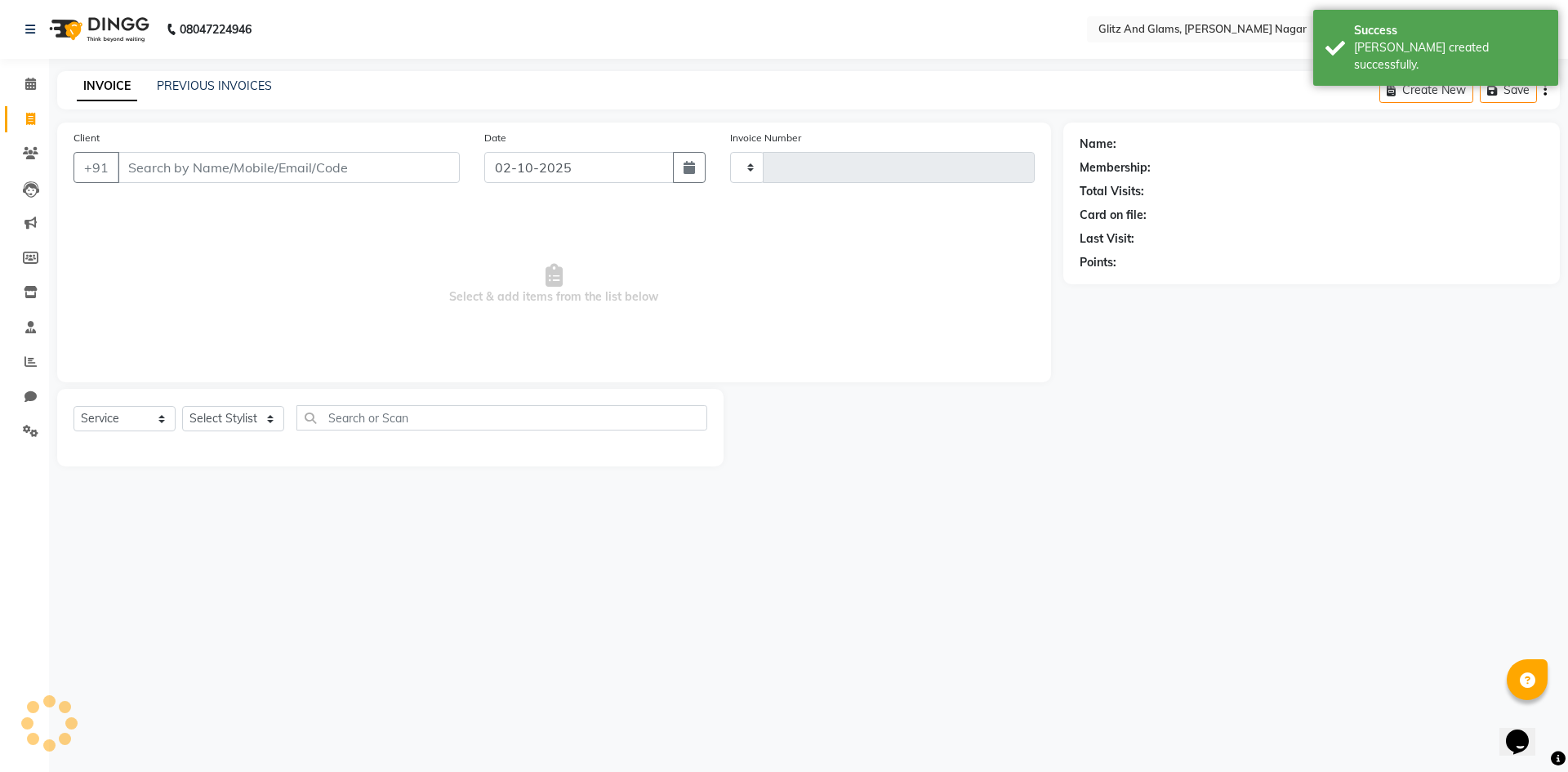
type input "2266"
select select "8316"
click at [168, 165] on input "Client" at bounding box center [289, 167] width 342 height 31
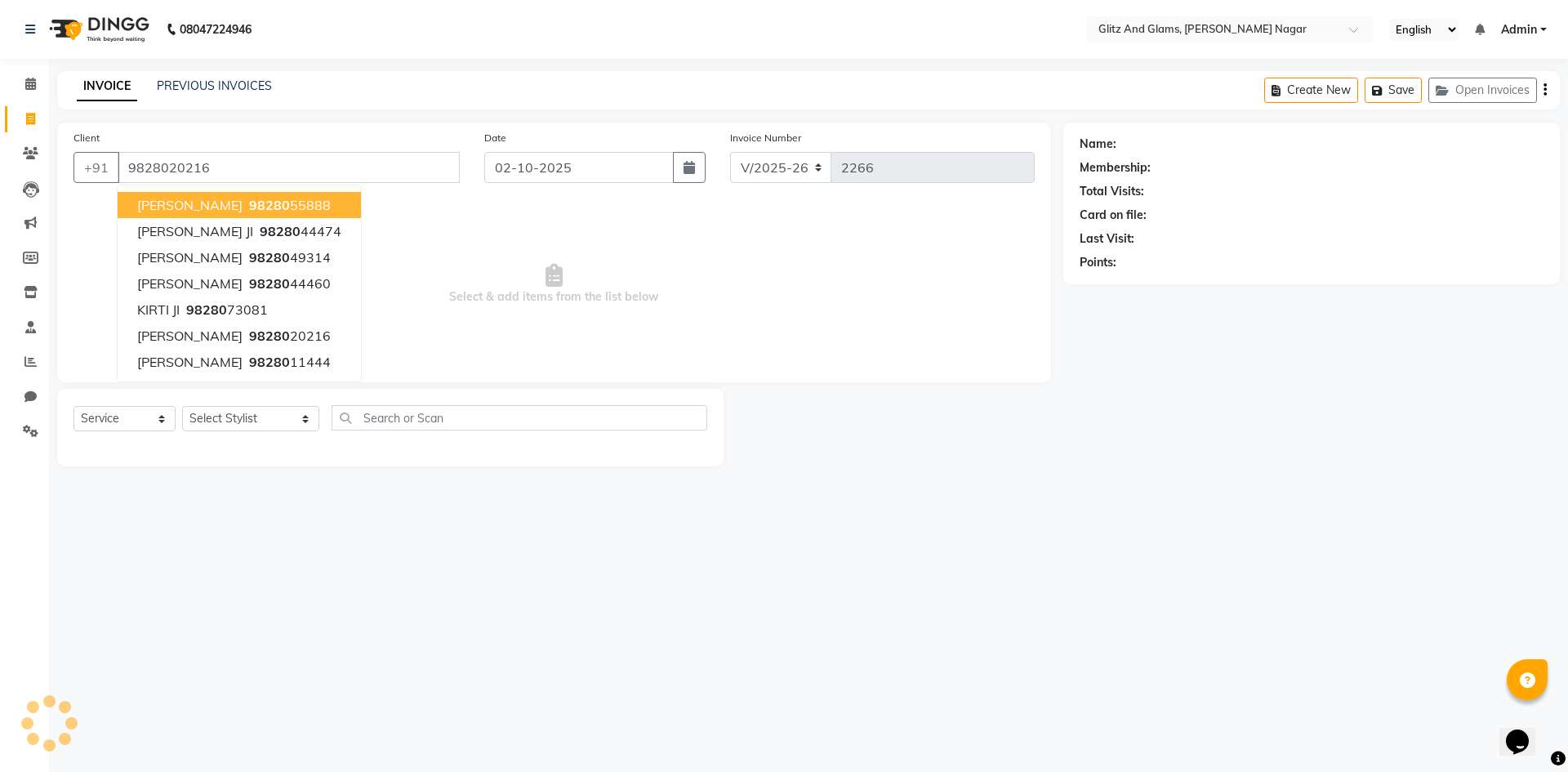
type input "9828020216"
select select "1: Object"
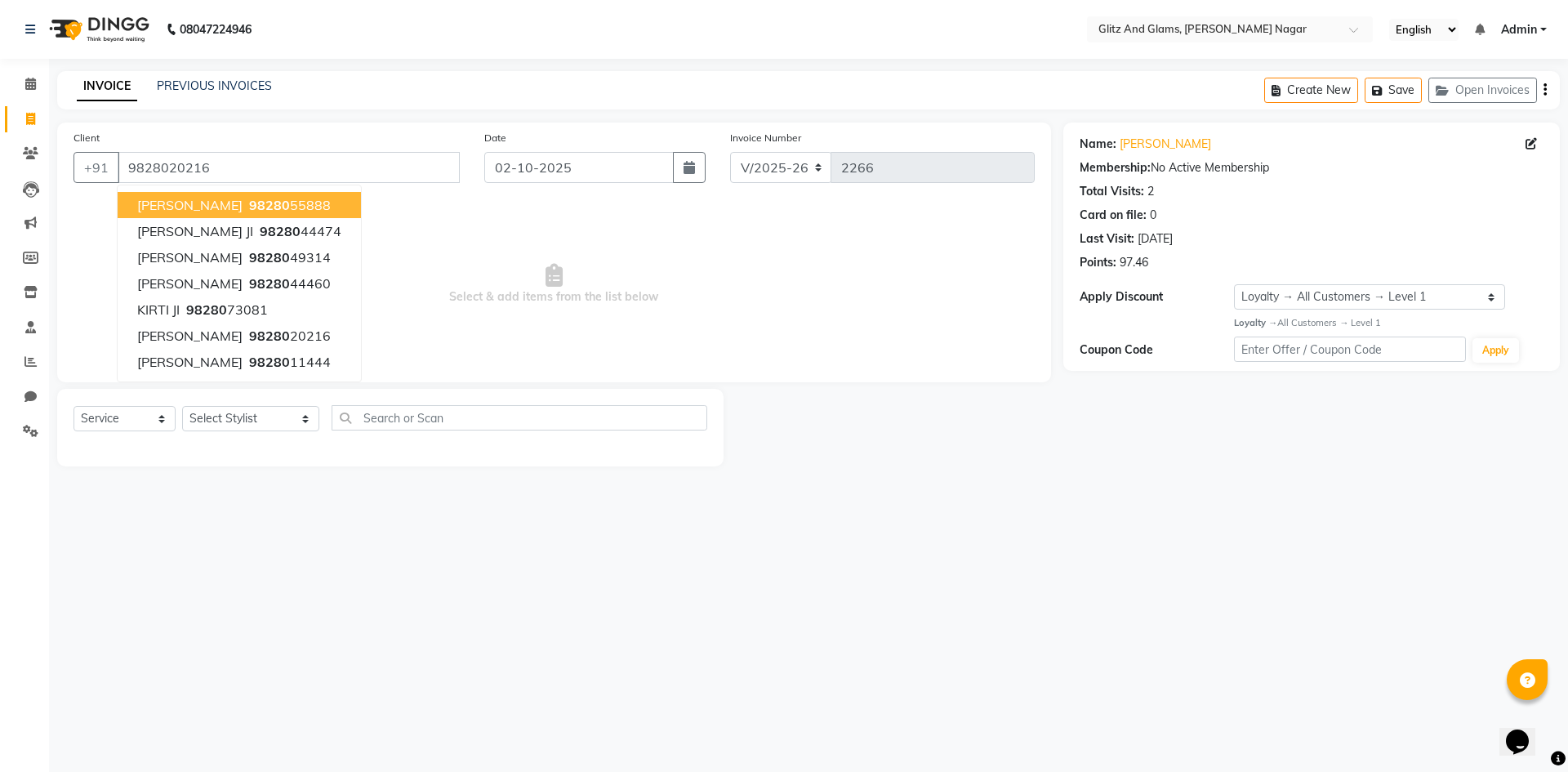
click at [339, 139] on div "Client [PHONE_NUMBER] MANOJ JI 98280 55888 [PERSON_NAME] JI 98280 44474 ISHA JI…" at bounding box center [266, 162] width 411 height 67
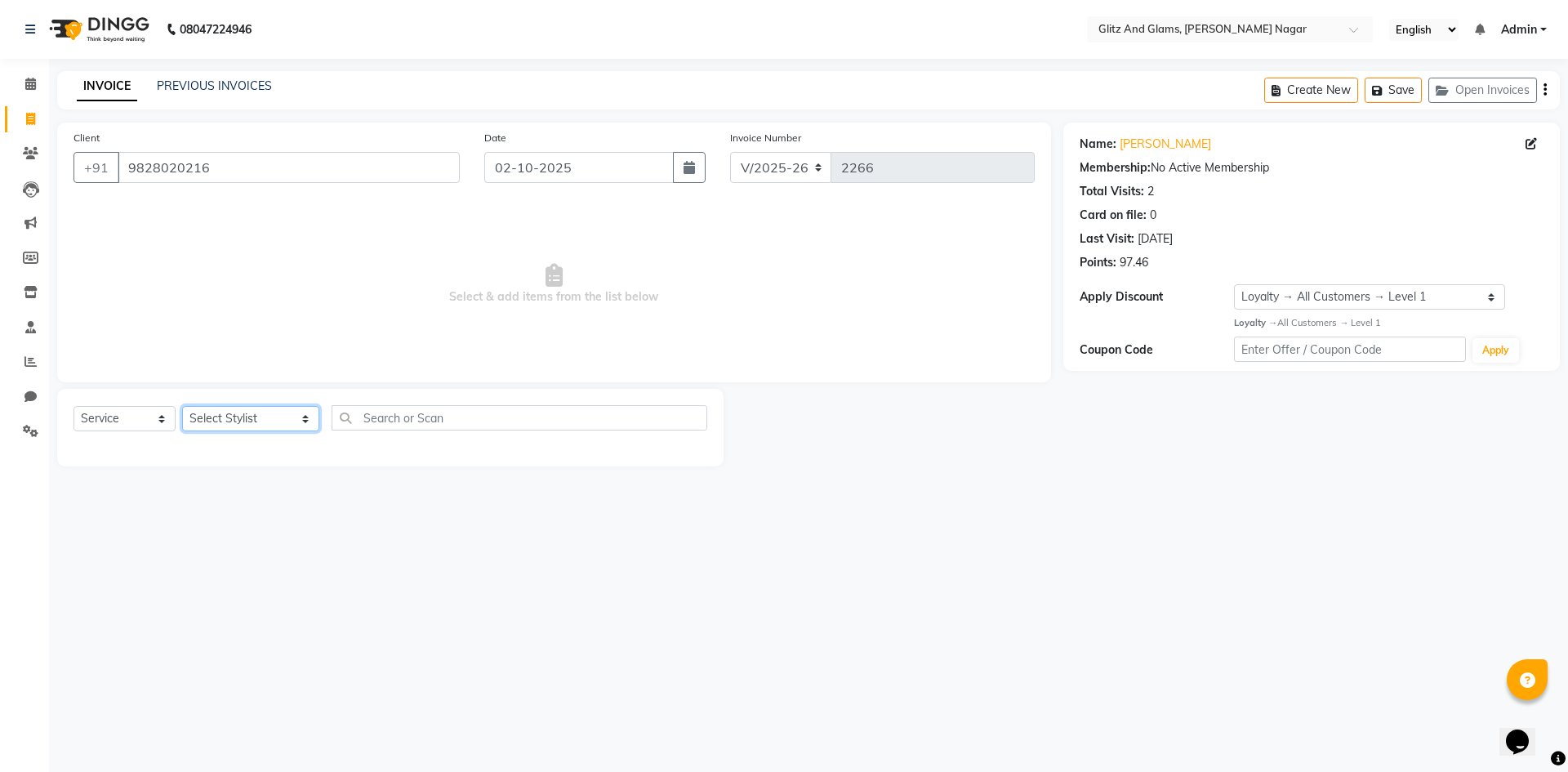
click at [271, 414] on select "Select Stylist [PERSON_NAME] [PERSON_NAME] ANKIT ASHOK ATO [PERSON_NAME] CHETAN…" at bounding box center [251, 419] width 137 height 25
select select "80525"
click at [182, 406] on select "Select Stylist [PERSON_NAME] [PERSON_NAME] ANKIT ASHOK ATO [PERSON_NAME] CHETAN…" at bounding box center [251, 419] width 137 height 25
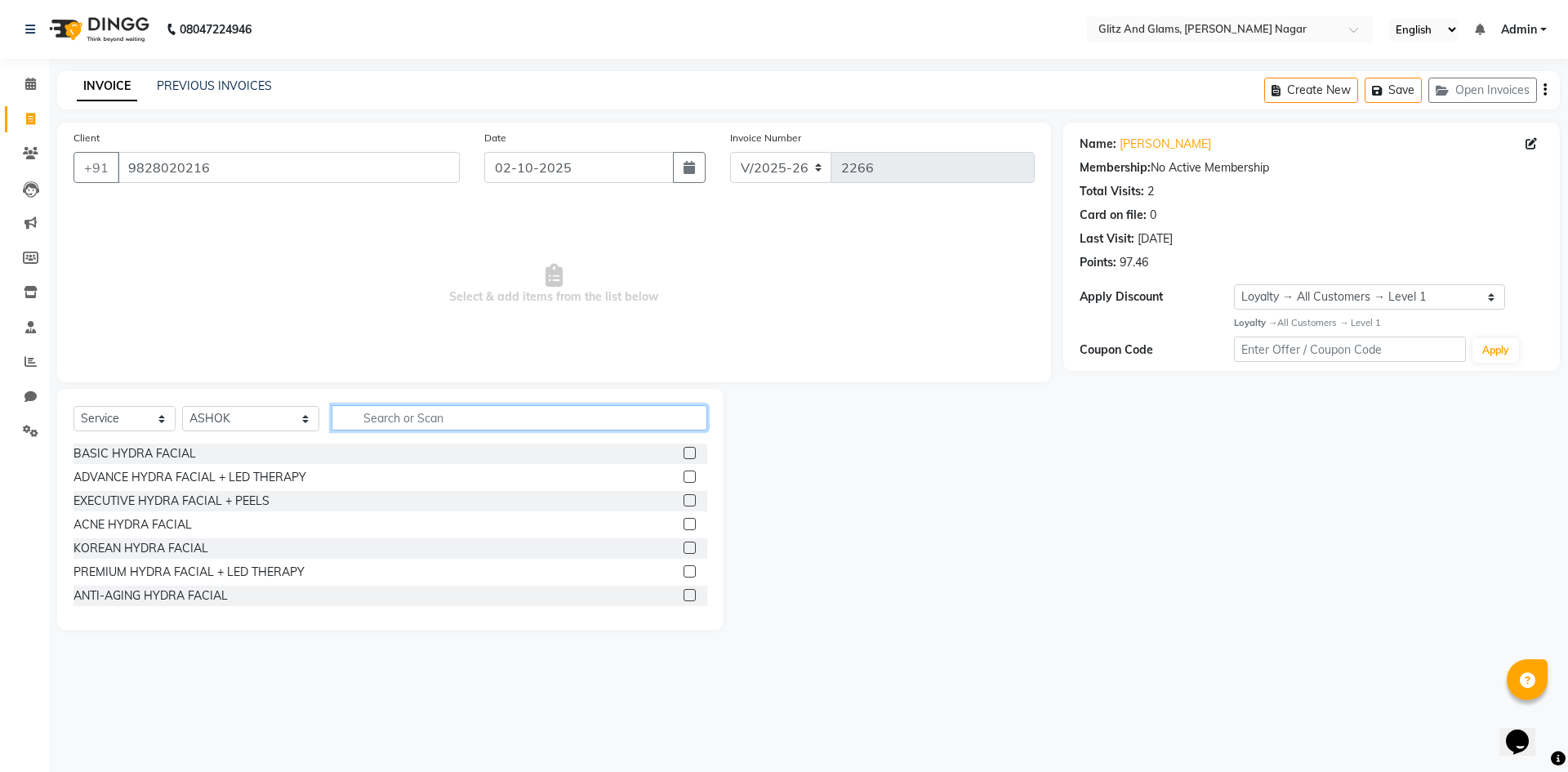
click at [436, 417] on input "text" at bounding box center [519, 418] width 375 height 25
type input "CU"
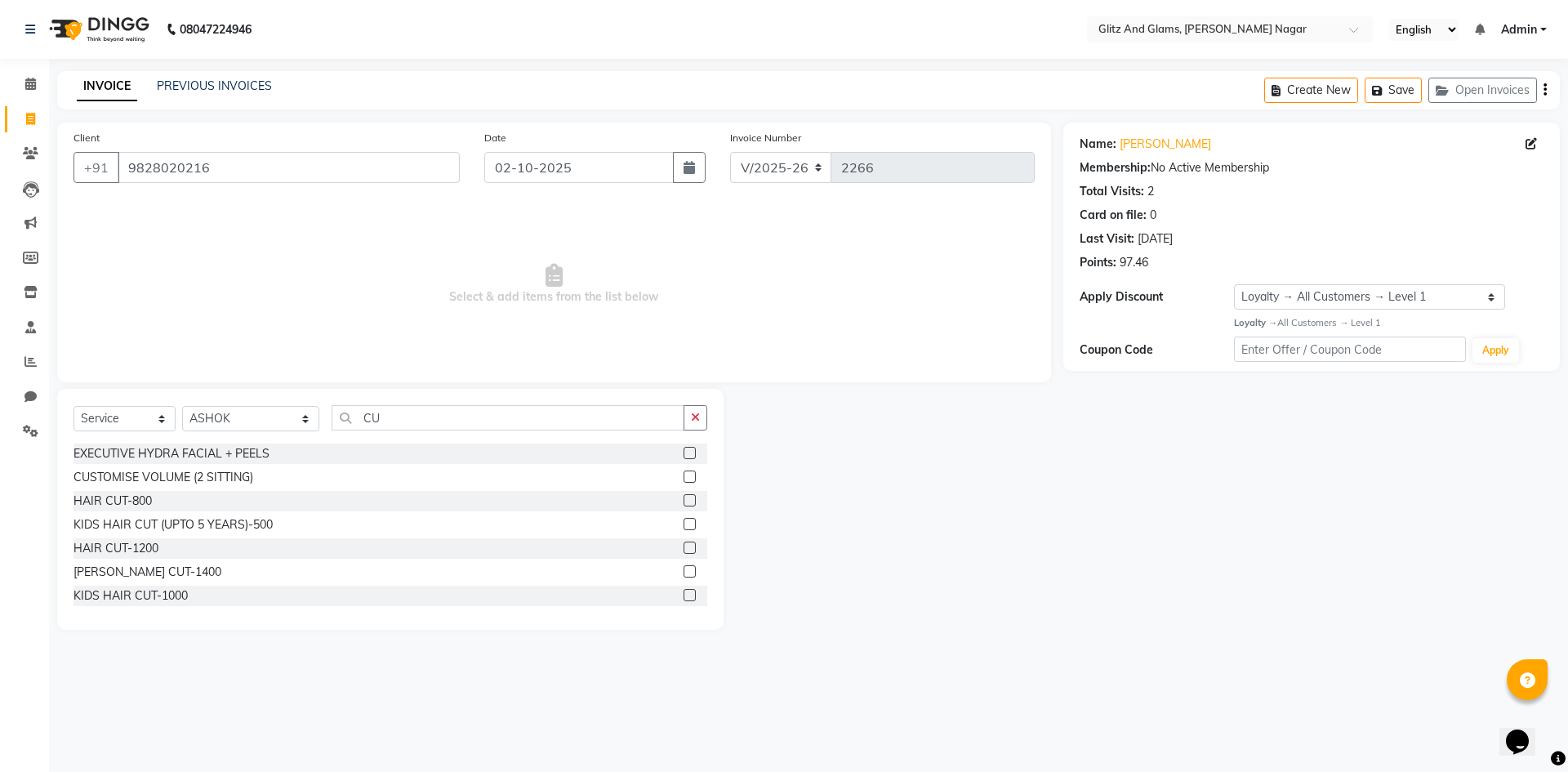
click at [684, 501] on label at bounding box center [690, 500] width 13 height 13
click at [684, 501] on input "checkbox" at bounding box center [689, 500] width 11 height 11
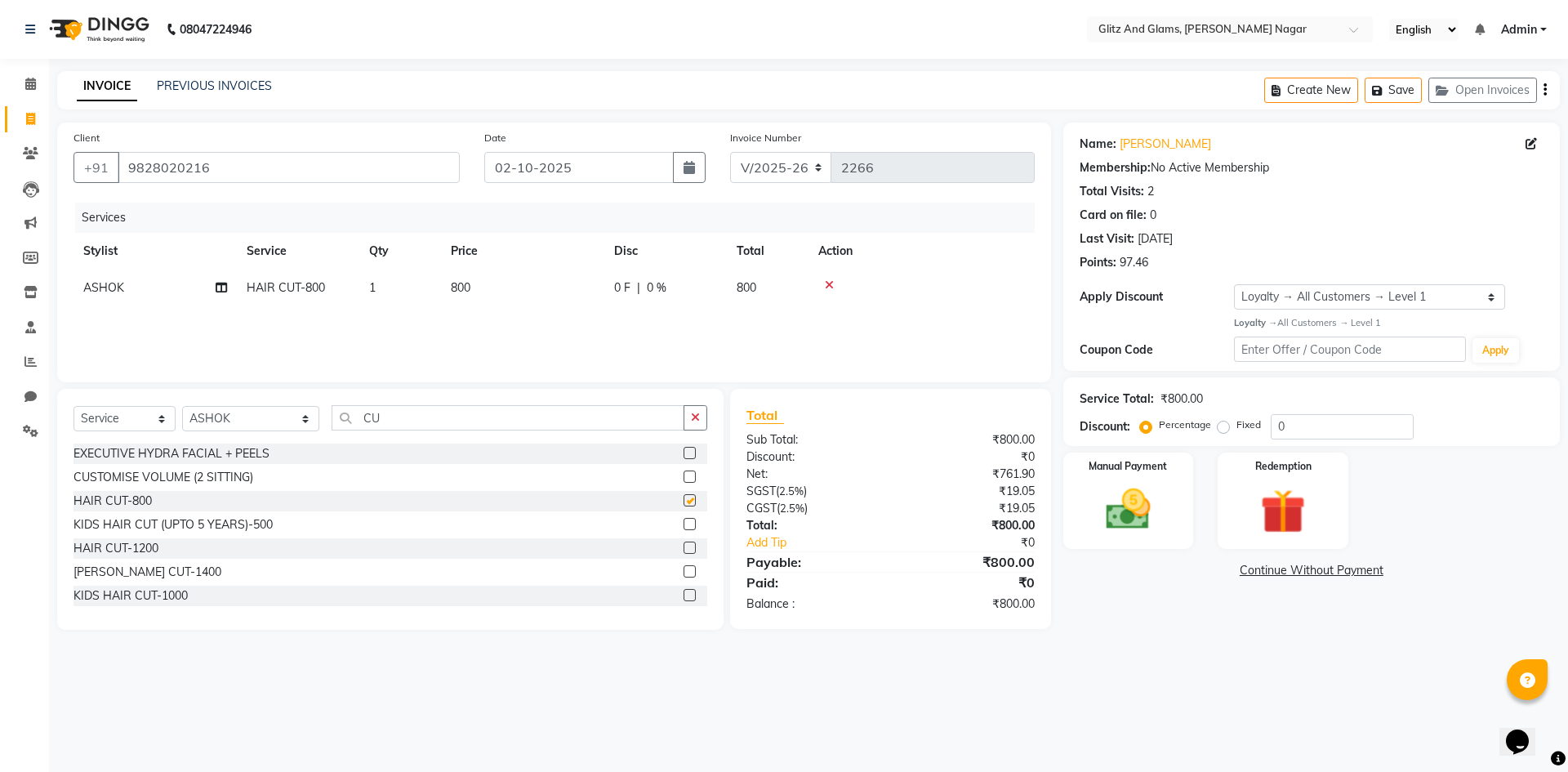
checkbox input "false"
click at [691, 416] on icon "button" at bounding box center [695, 418] width 9 height 12
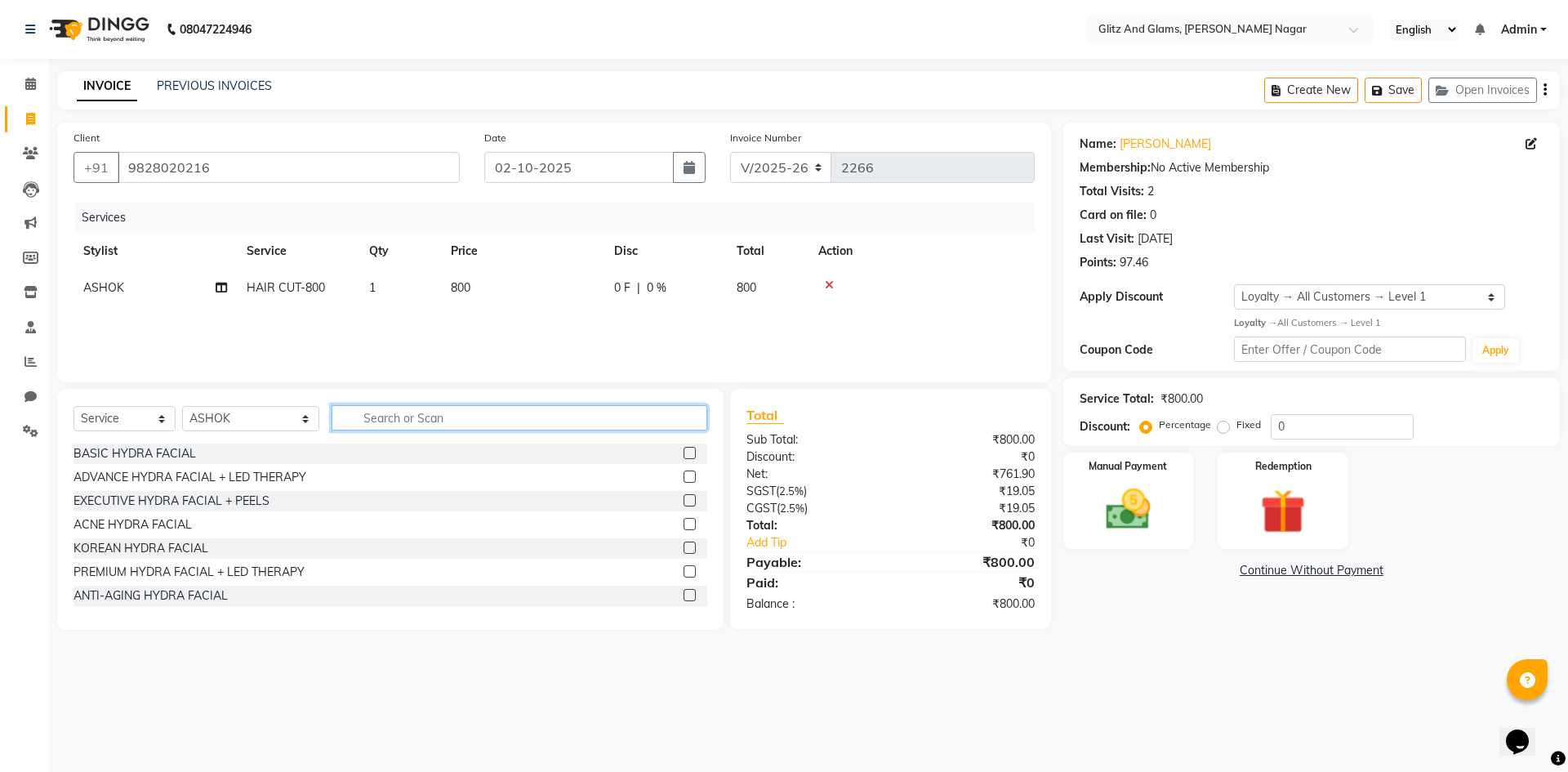
click at [656, 416] on input "text" at bounding box center [519, 418] width 375 height 25
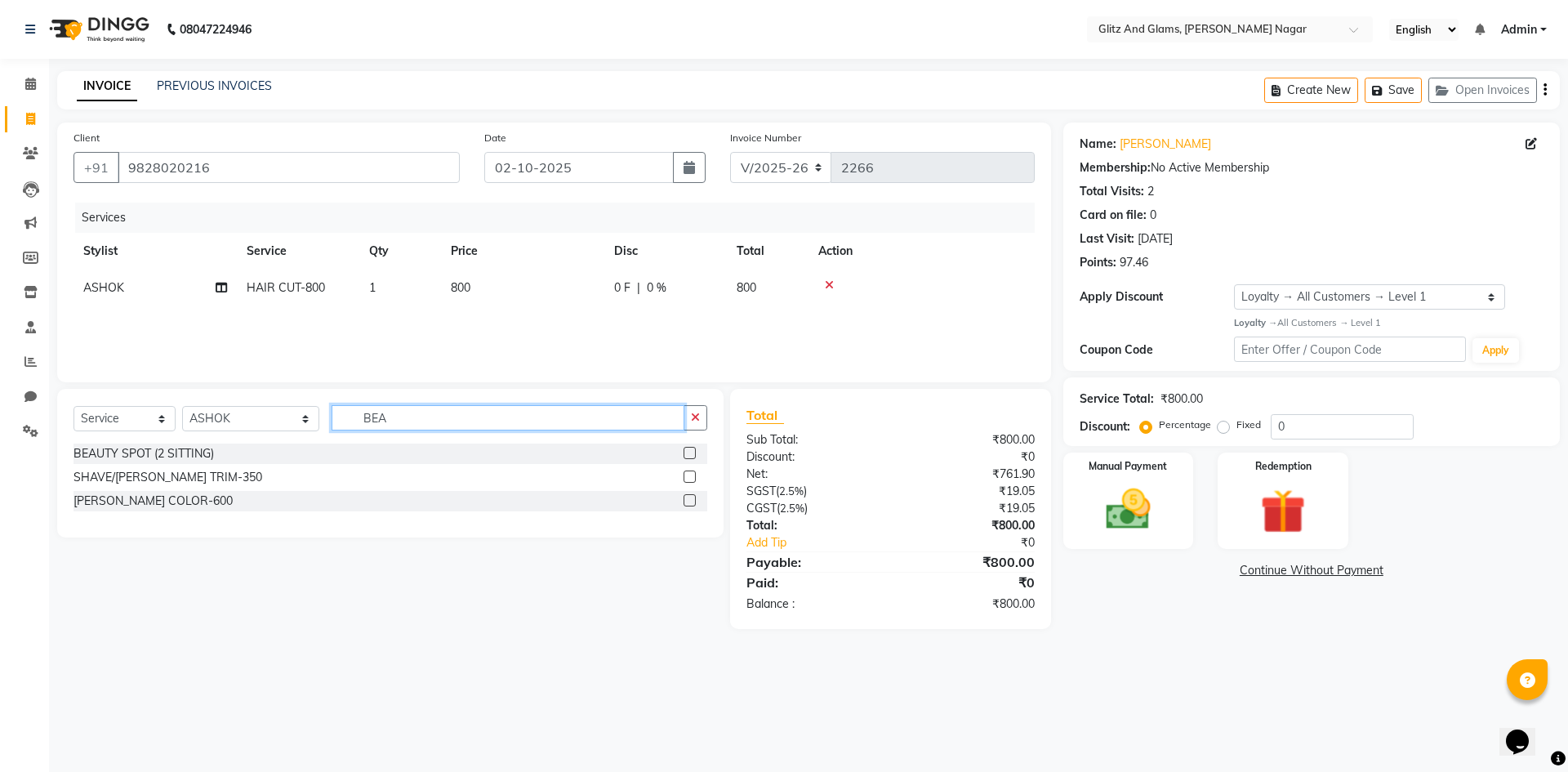
type input "BEA"
click at [688, 473] on label at bounding box center [690, 476] width 13 height 13
click at [688, 473] on input "checkbox" at bounding box center [689, 477] width 11 height 11
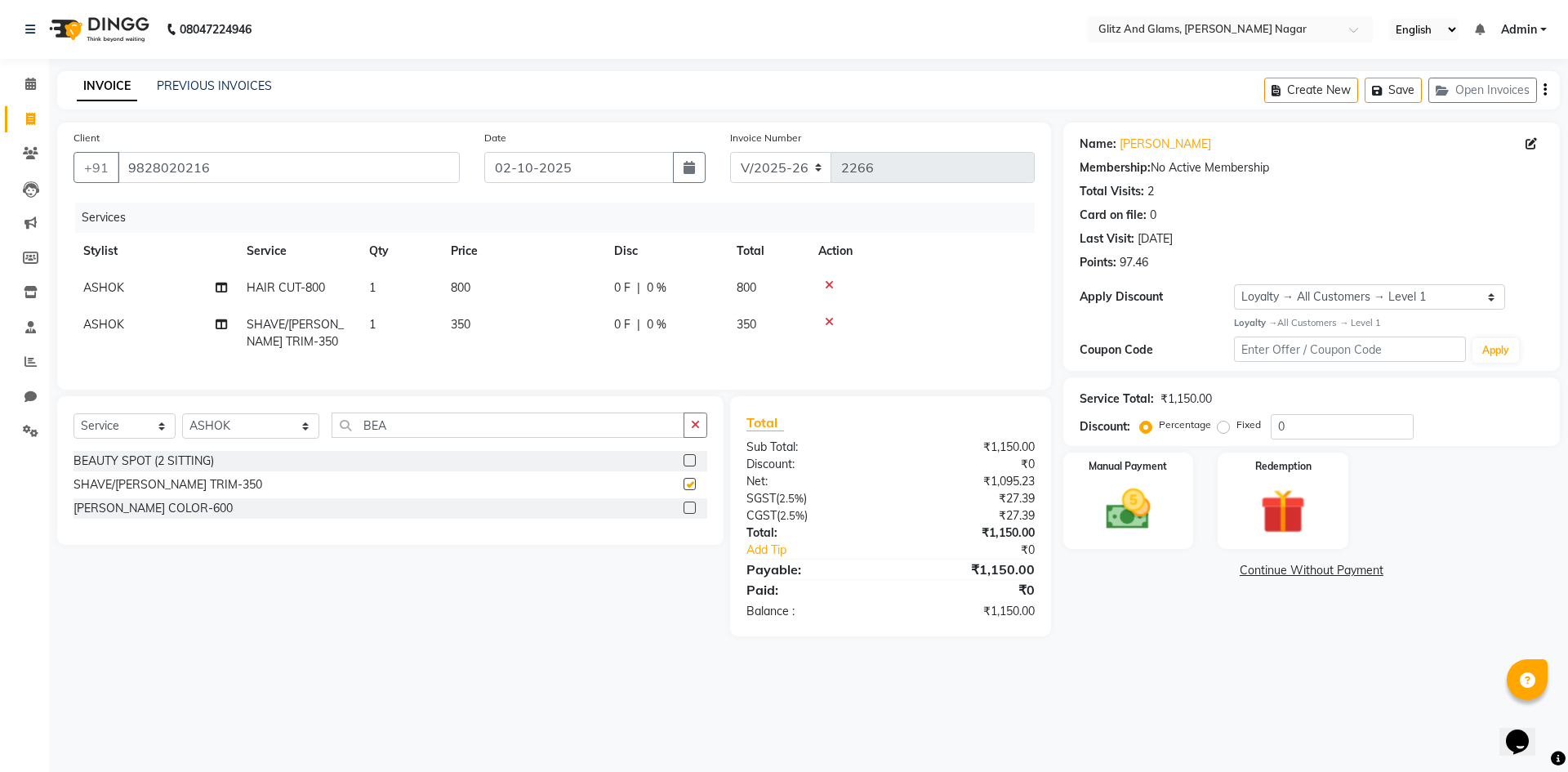
checkbox input "false"
click at [579, 322] on td "350" at bounding box center [522, 334] width 163 height 54
select select "80525"
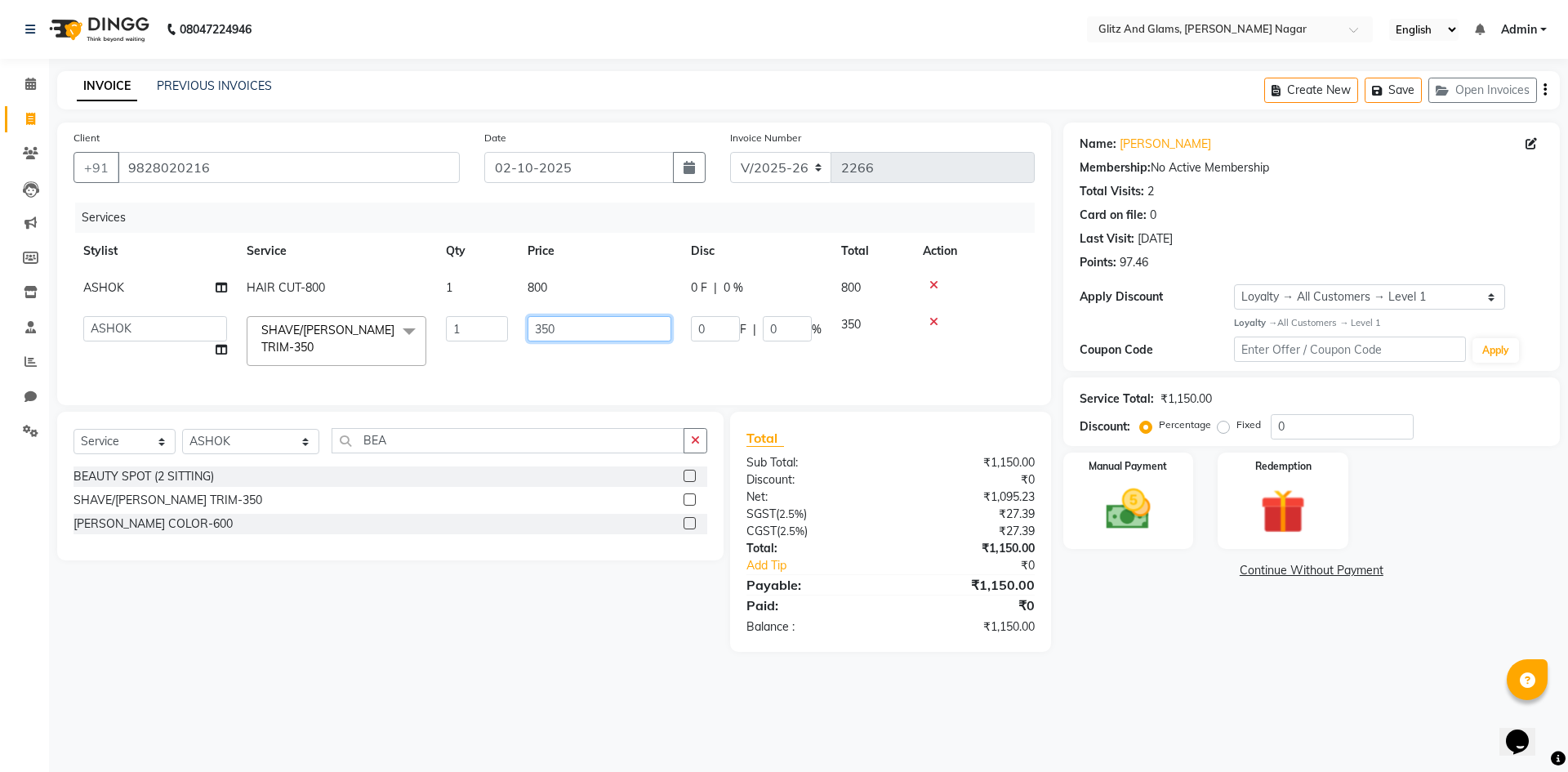
click at [548, 321] on input "350" at bounding box center [599, 329] width 144 height 25
type input "300"
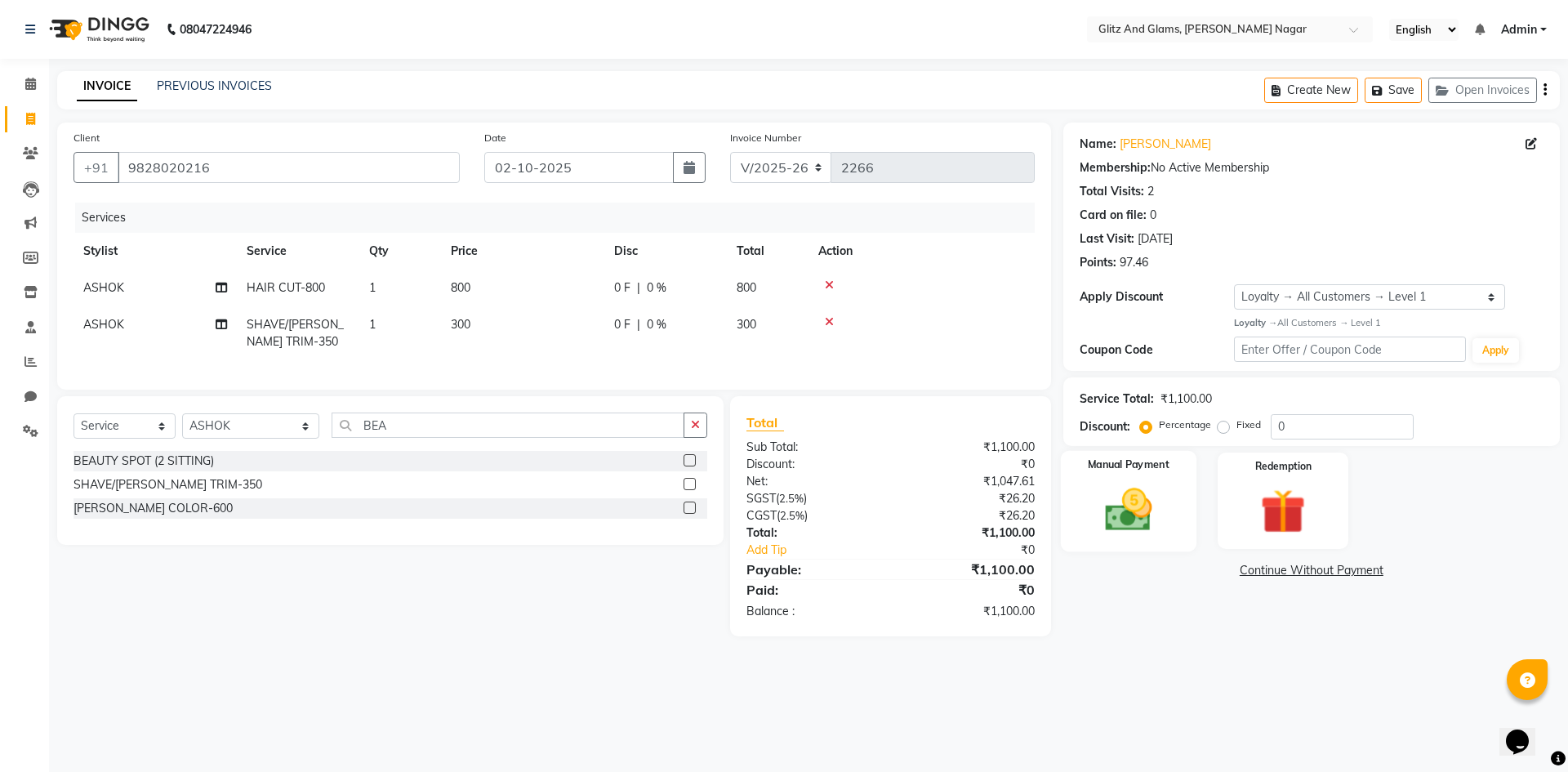
click at [1150, 513] on img at bounding box center [1128, 510] width 76 height 54
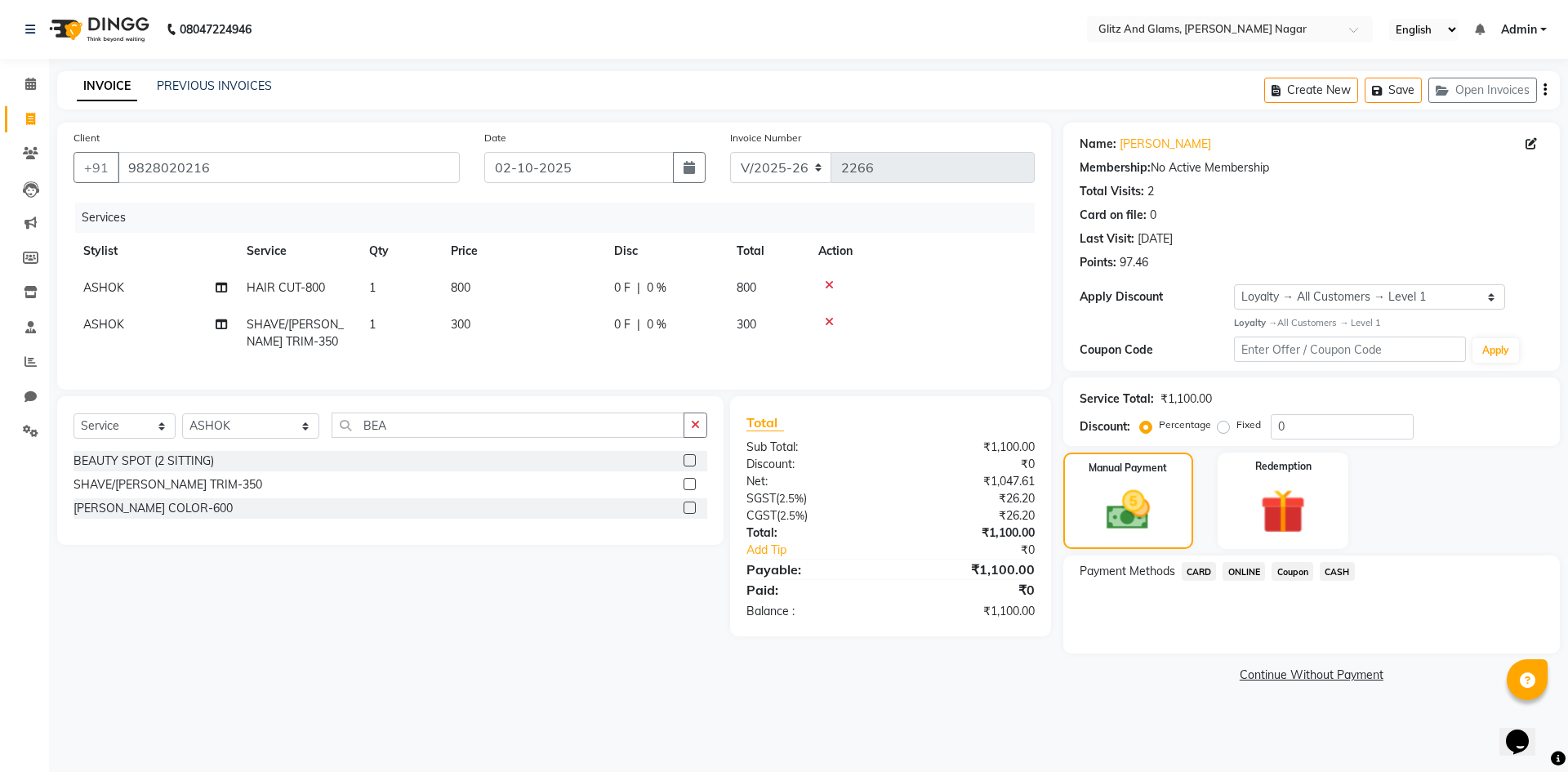
click at [1344, 578] on span "CASH" at bounding box center [1337, 571] width 35 height 18
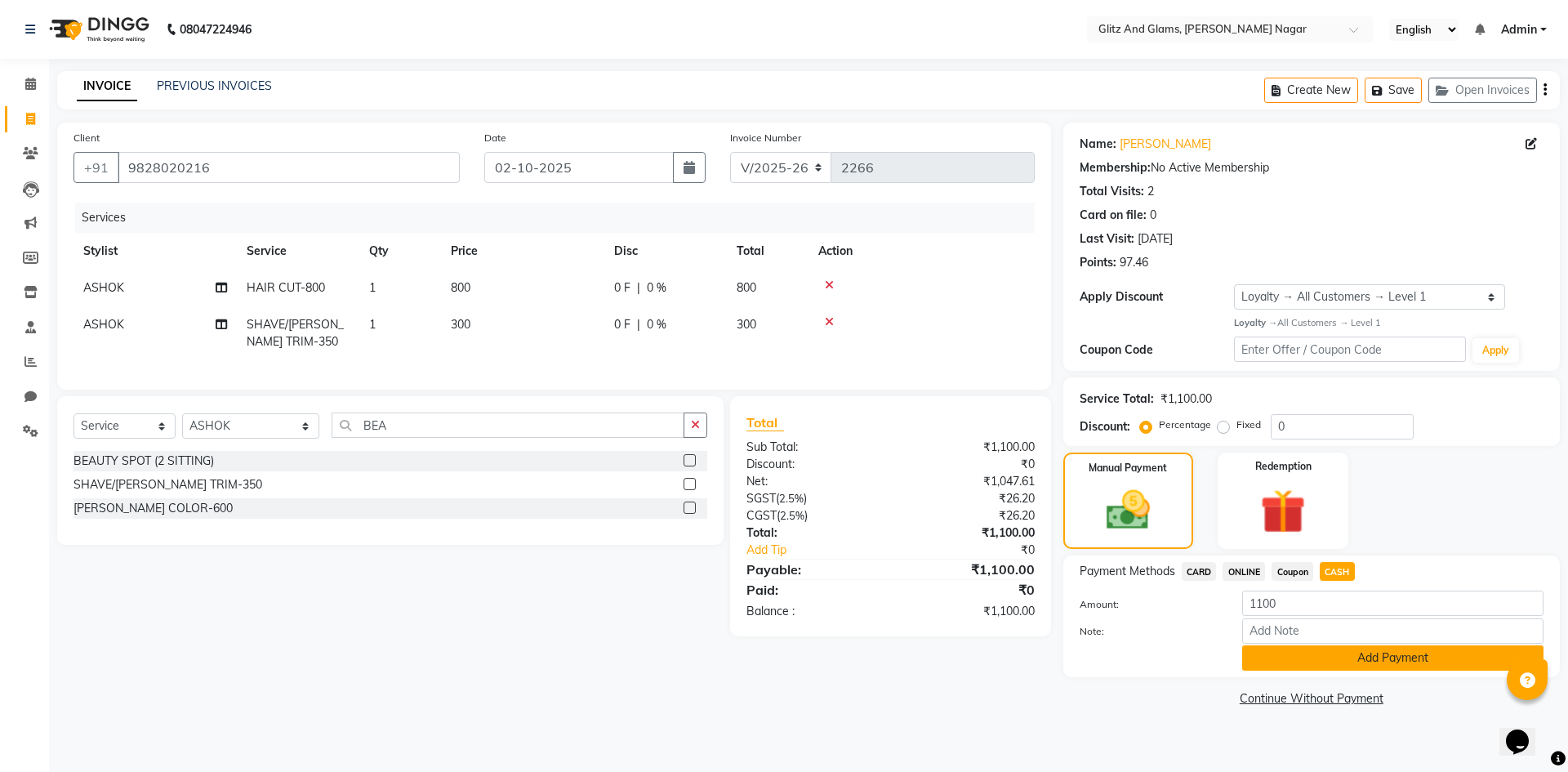
click at [1291, 653] on button "Add Payment" at bounding box center [1393, 658] width 302 height 25
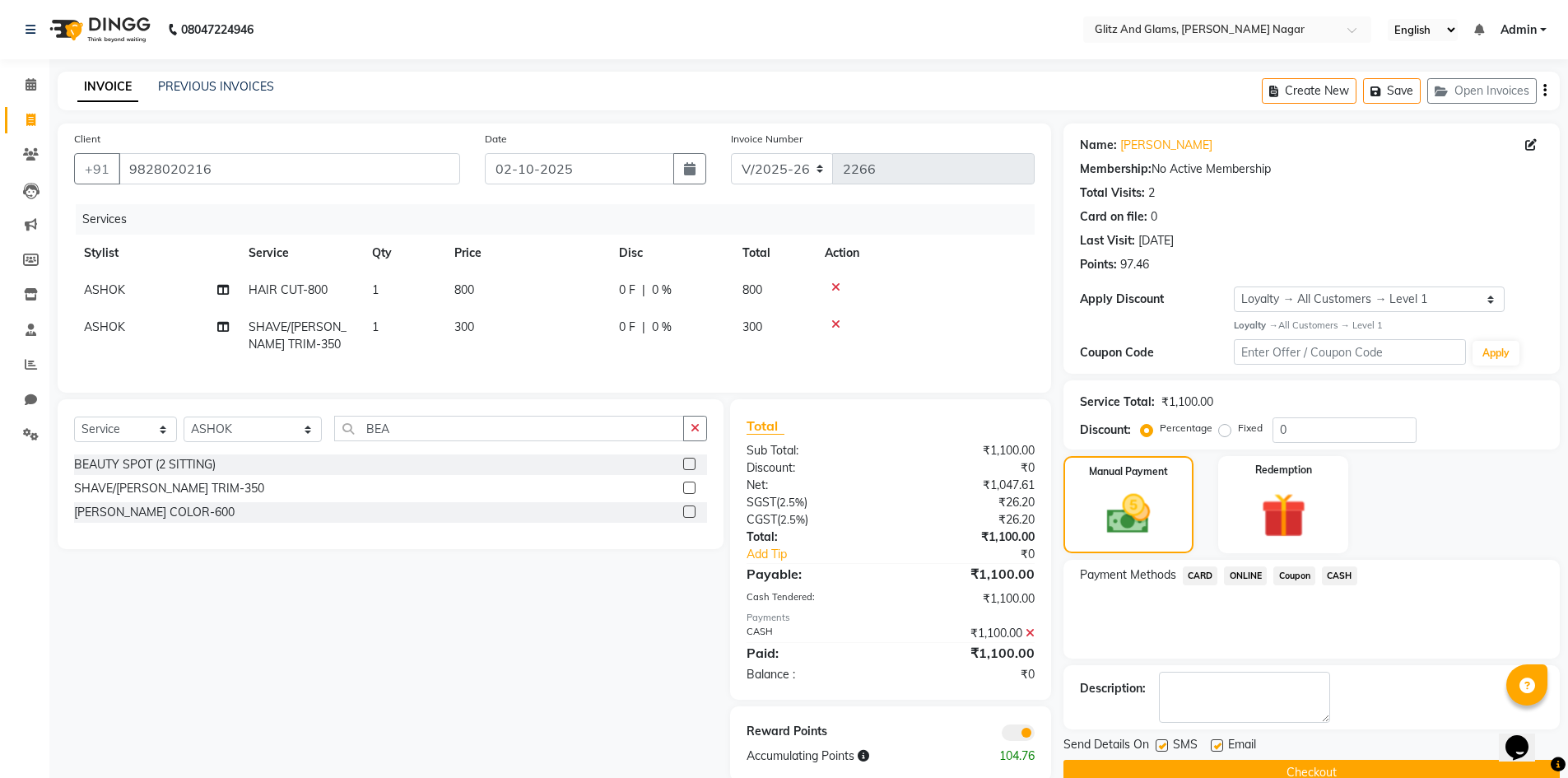
scroll to position [40, 0]
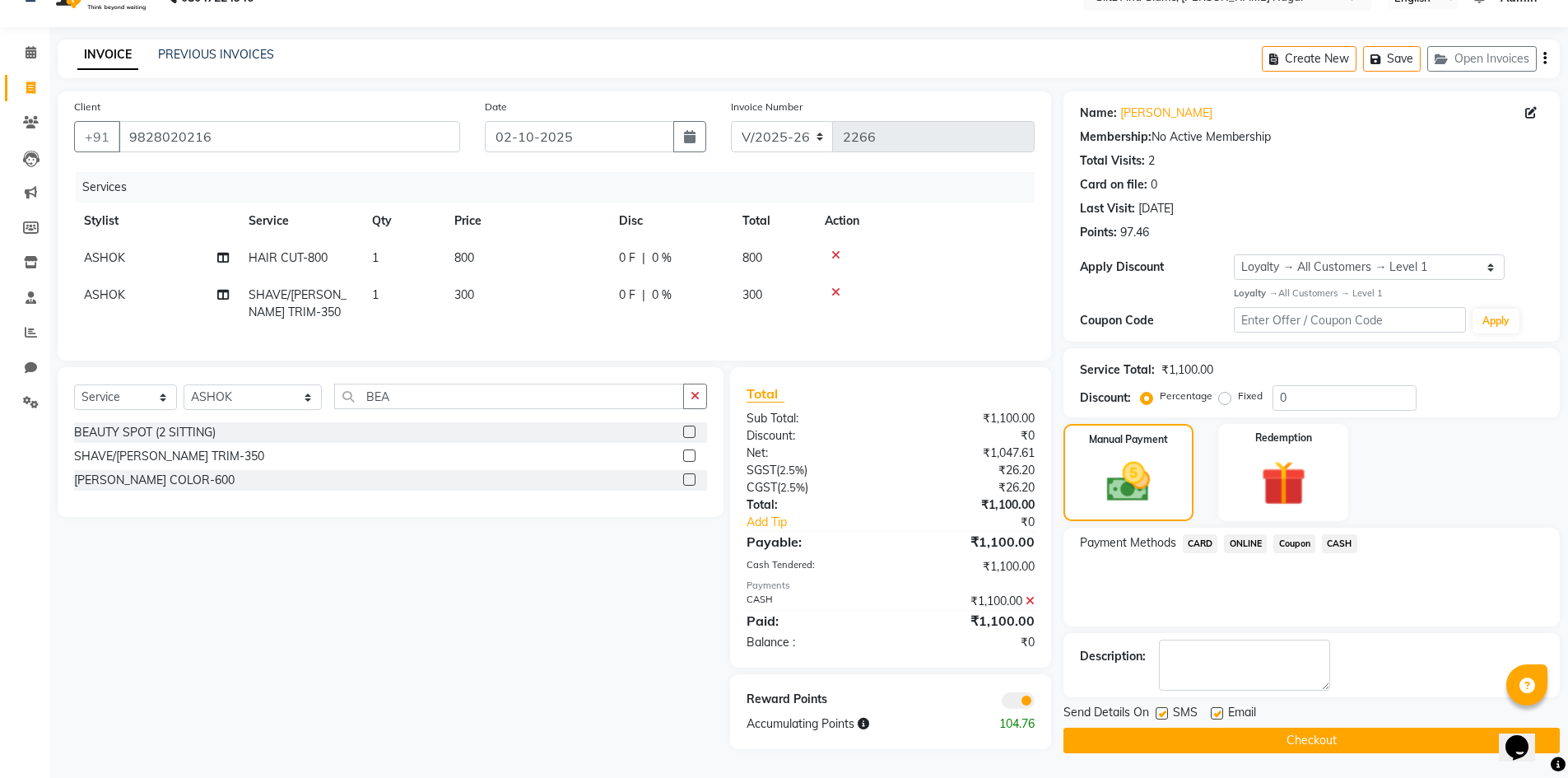
click at [1303, 734] on button "Checkout" at bounding box center [1312, 740] width 496 height 25
